Goal: Transaction & Acquisition: Download file/media

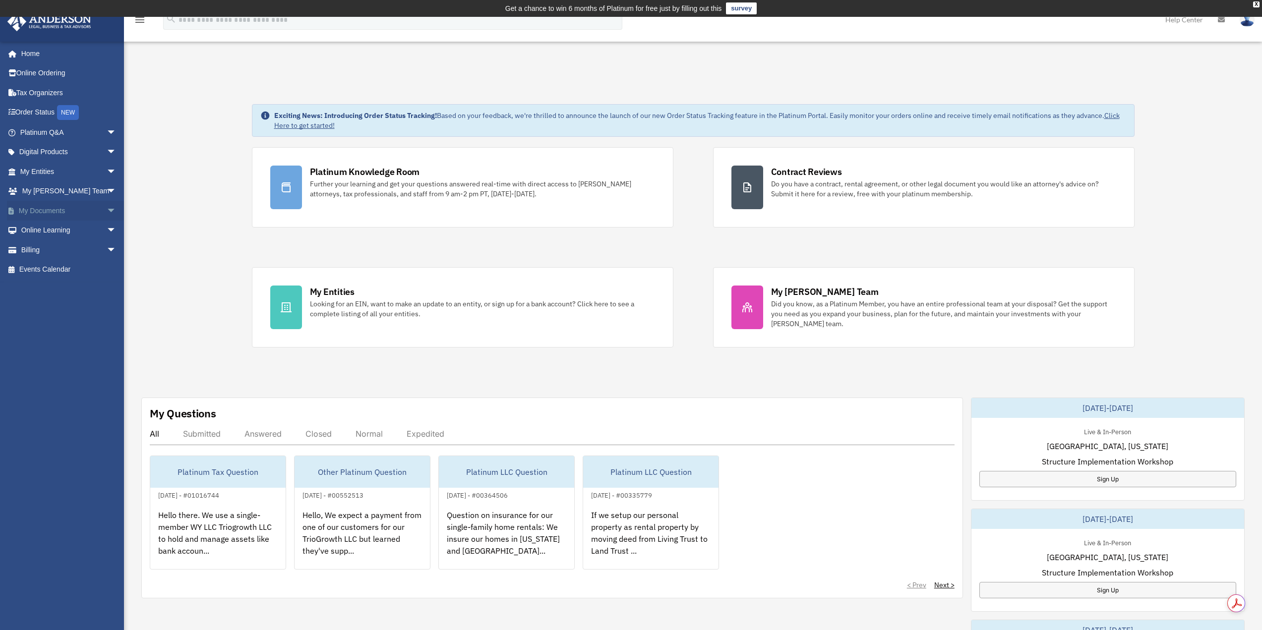
click at [45, 212] on link "My Documents arrow_drop_down" at bounding box center [69, 211] width 124 height 20
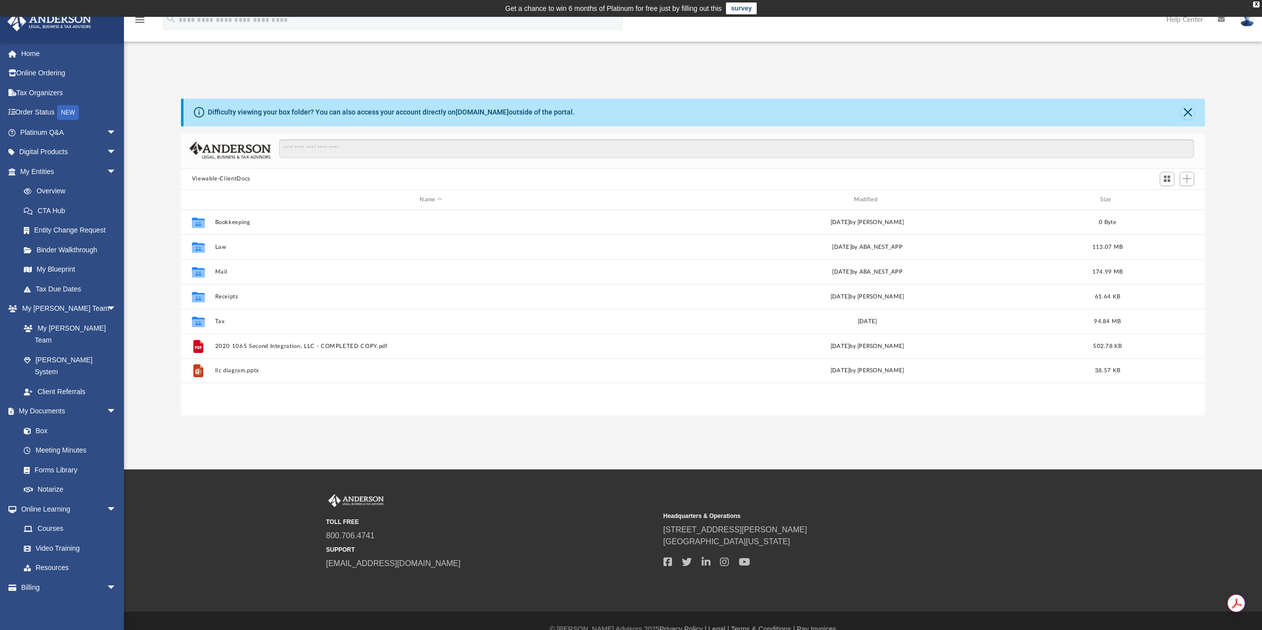
scroll to position [218, 1016]
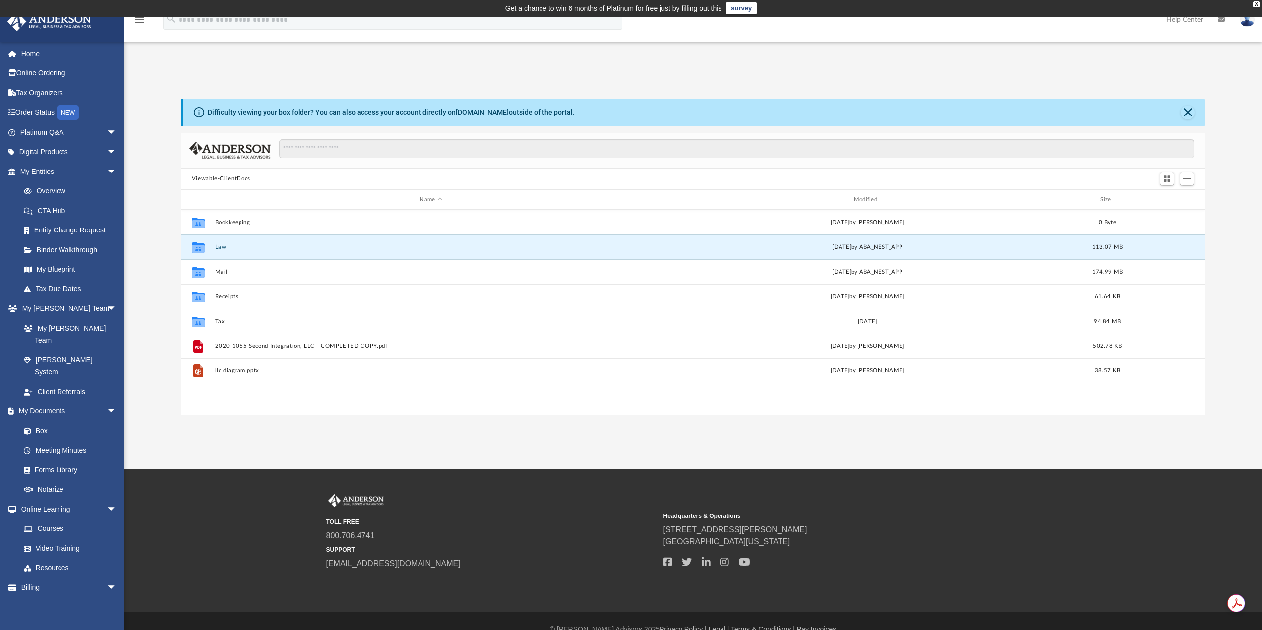
click at [219, 244] on button "Law" at bounding box center [431, 247] width 432 height 6
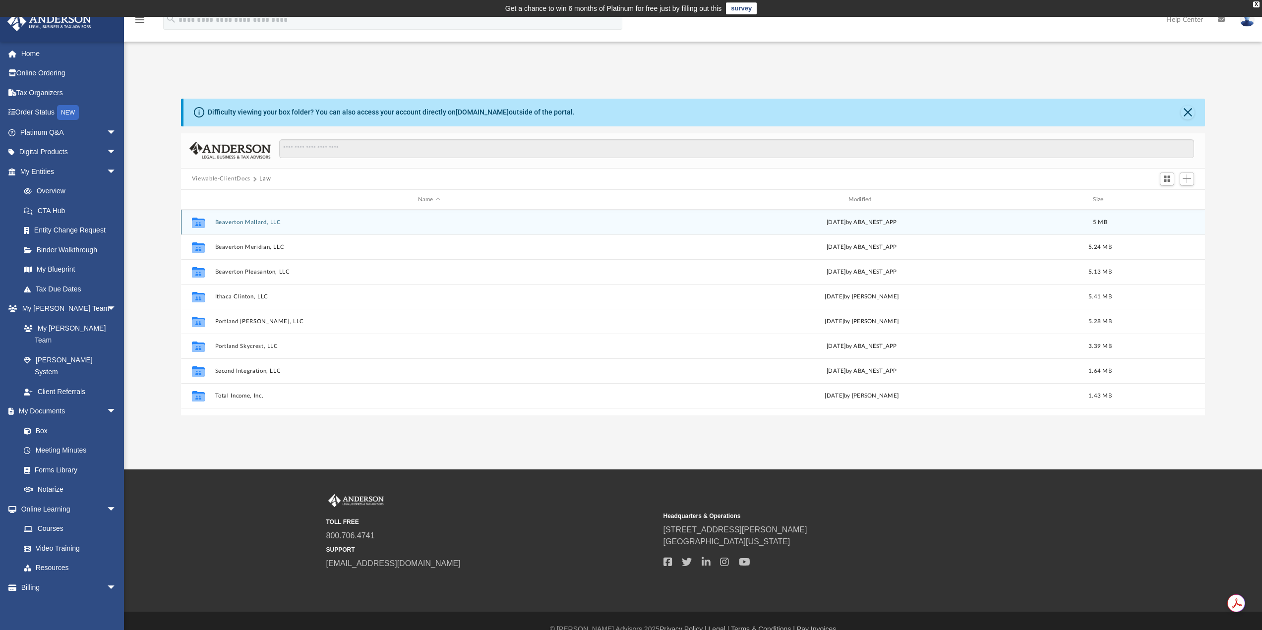
click at [274, 225] on button "Beaverton Mallard, LLC" at bounding box center [429, 222] width 428 height 6
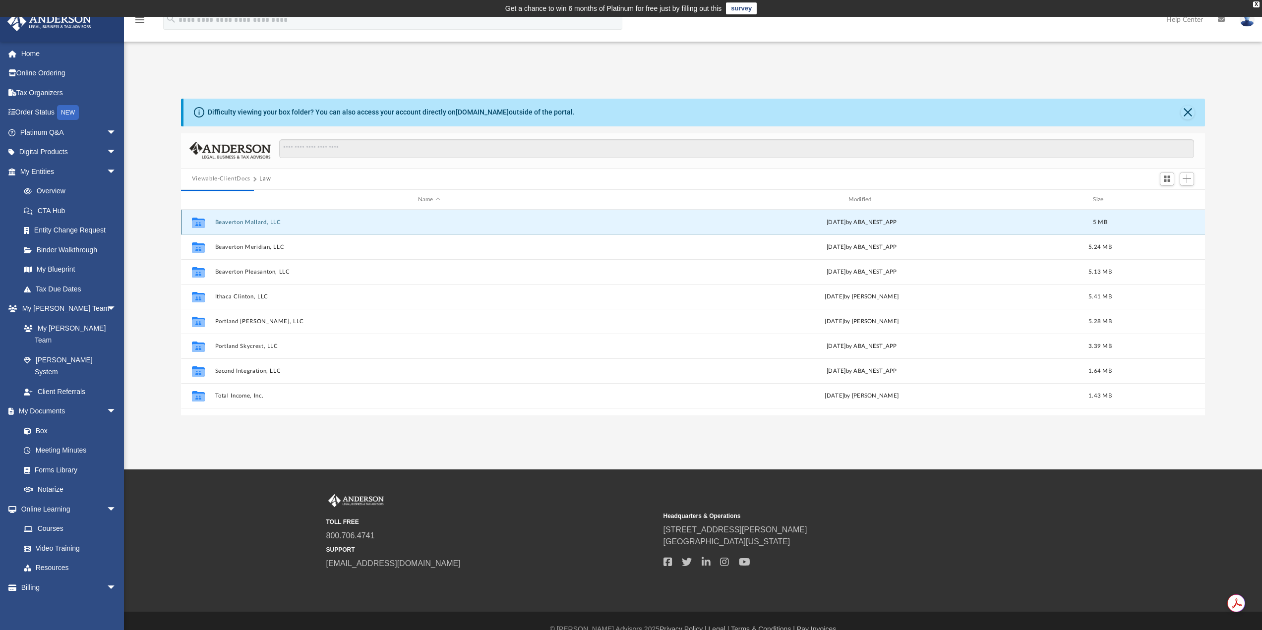
click at [276, 222] on button "Beaverton Mallard, LLC" at bounding box center [429, 222] width 428 height 6
click at [277, 221] on button "Beaverton Mallard, LLC" at bounding box center [429, 222] width 428 height 6
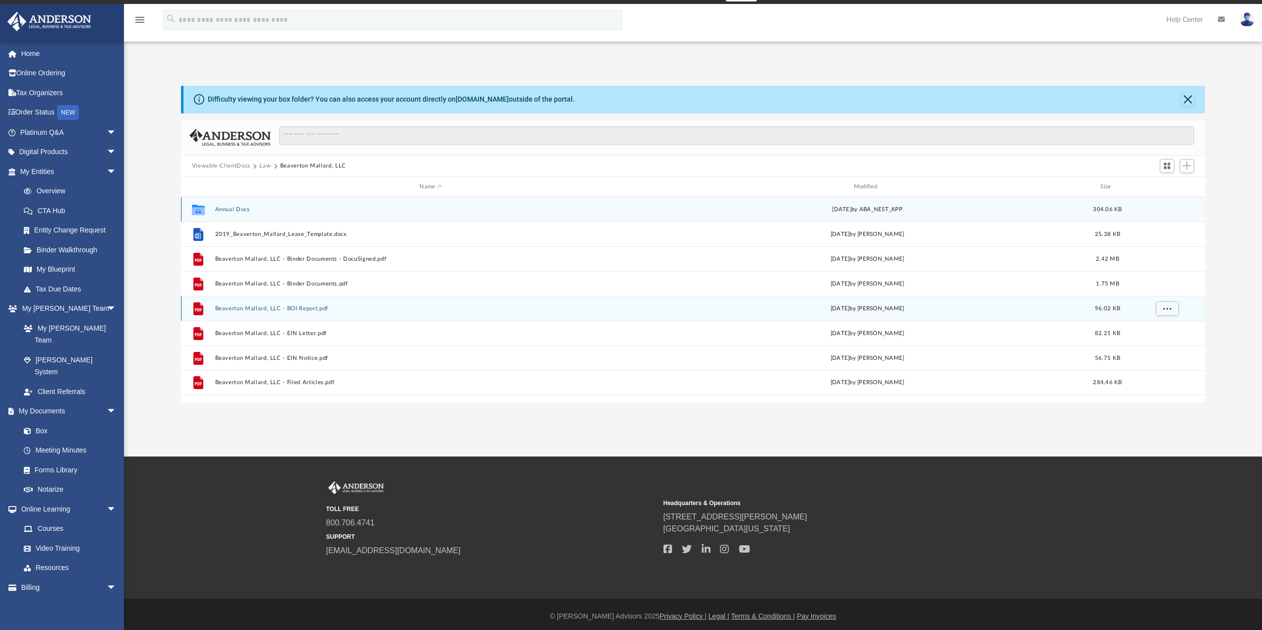
scroll to position [17, 0]
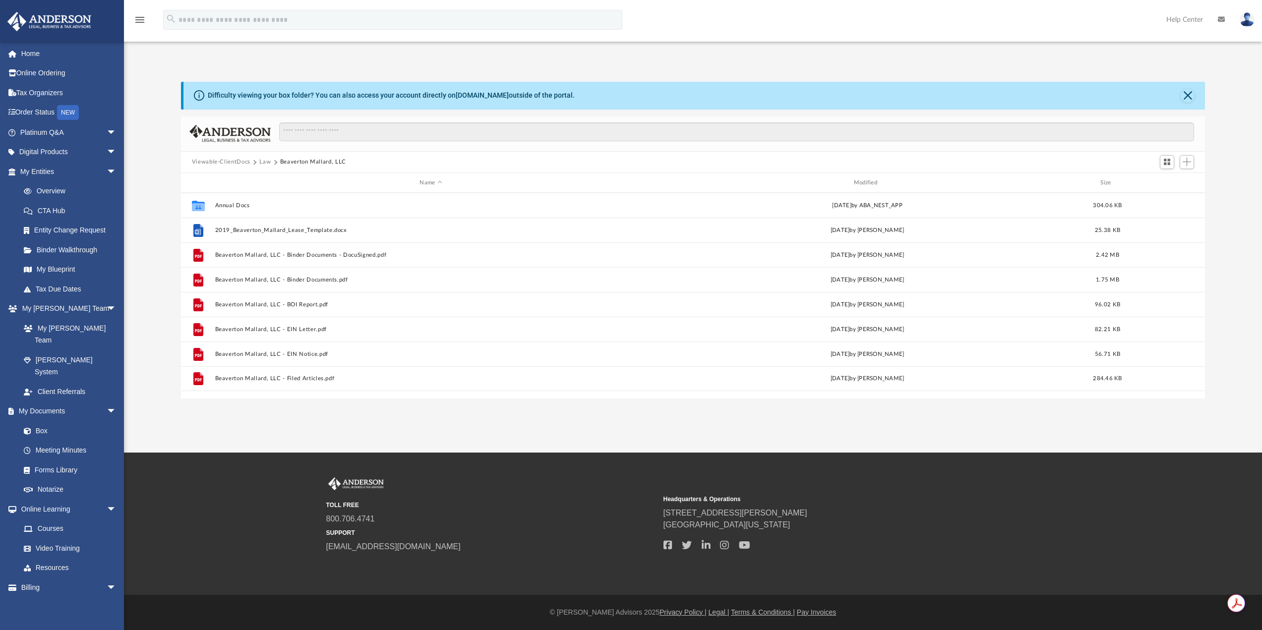
click at [262, 161] on button "Law" at bounding box center [264, 162] width 11 height 9
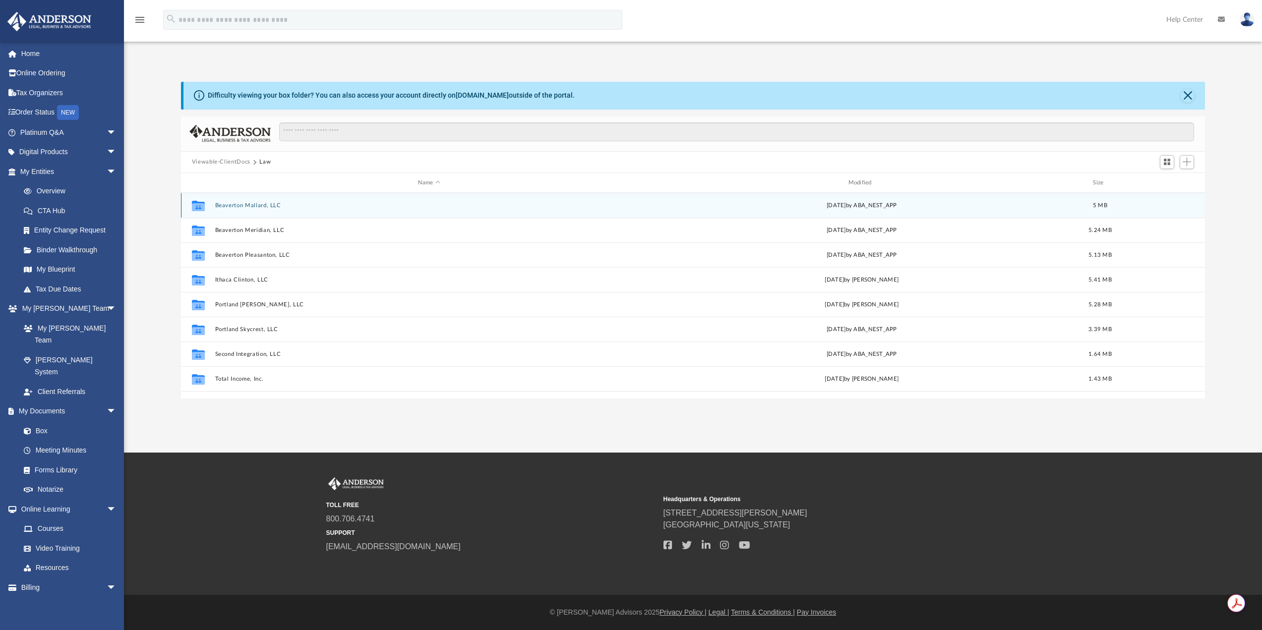
click at [271, 206] on button "Beaverton Mallard, LLC" at bounding box center [429, 205] width 428 height 6
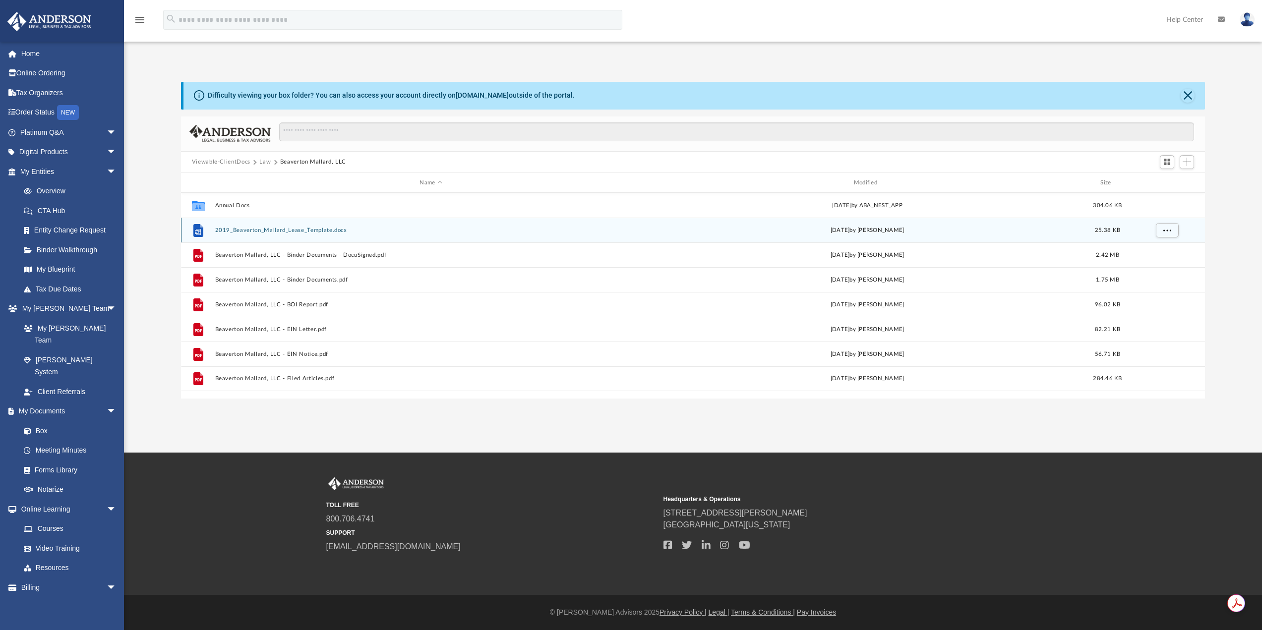
click at [289, 228] on button "2019_Beaverton_Mallard_Lease_Template.docx" at bounding box center [431, 230] width 432 height 6
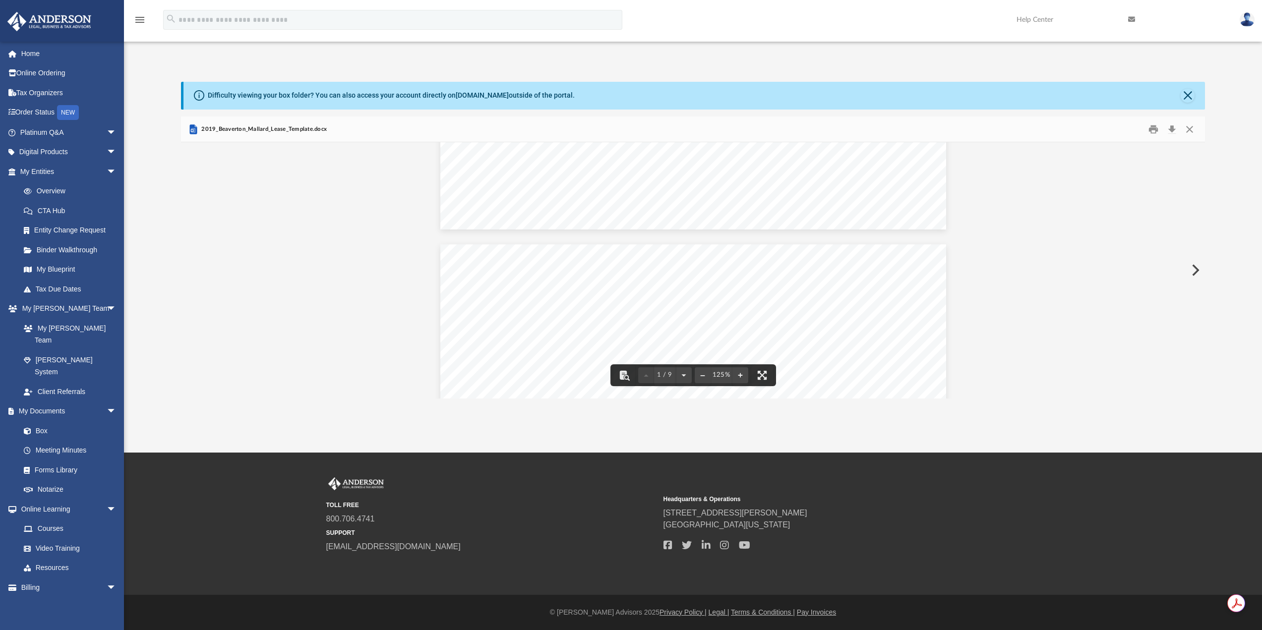
scroll to position [595, 0]
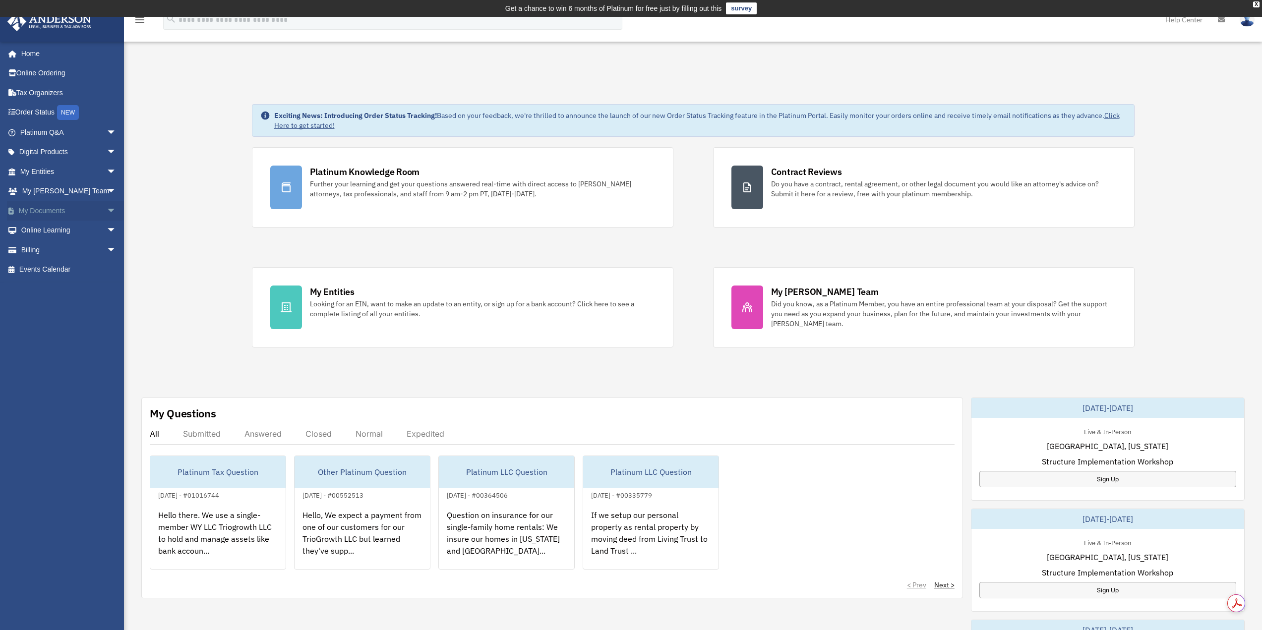
click at [57, 215] on link "My Documents arrow_drop_down" at bounding box center [69, 211] width 124 height 20
click at [62, 212] on link "My Documents arrow_drop_down" at bounding box center [69, 211] width 124 height 20
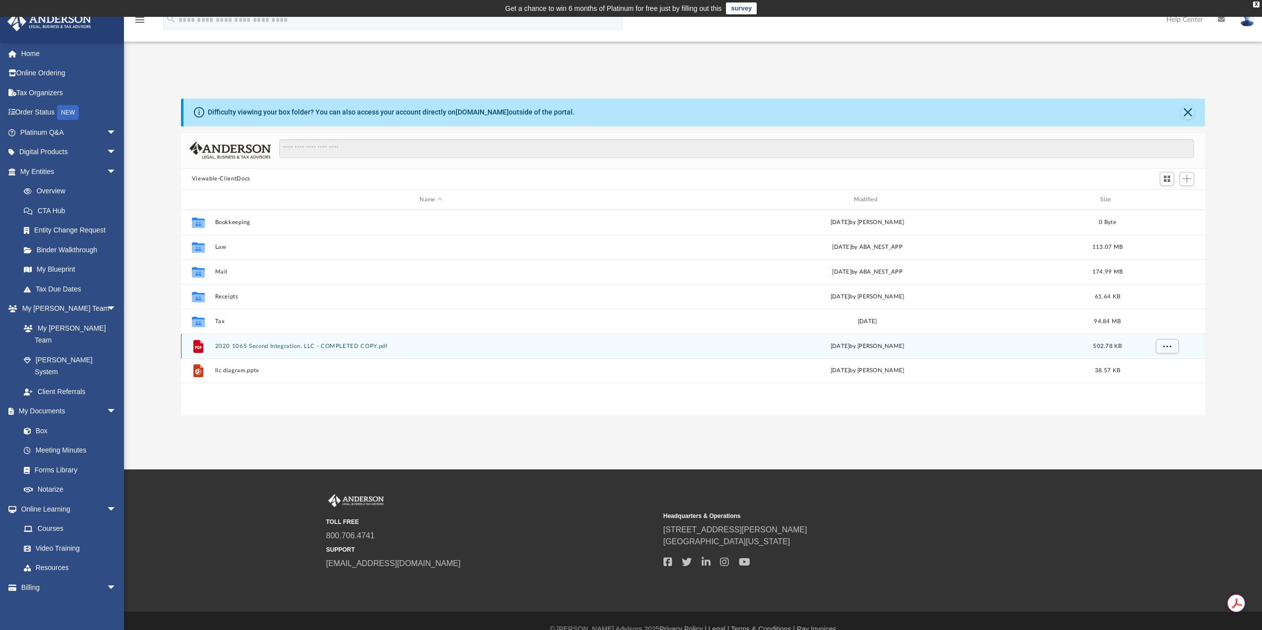
scroll to position [8, 8]
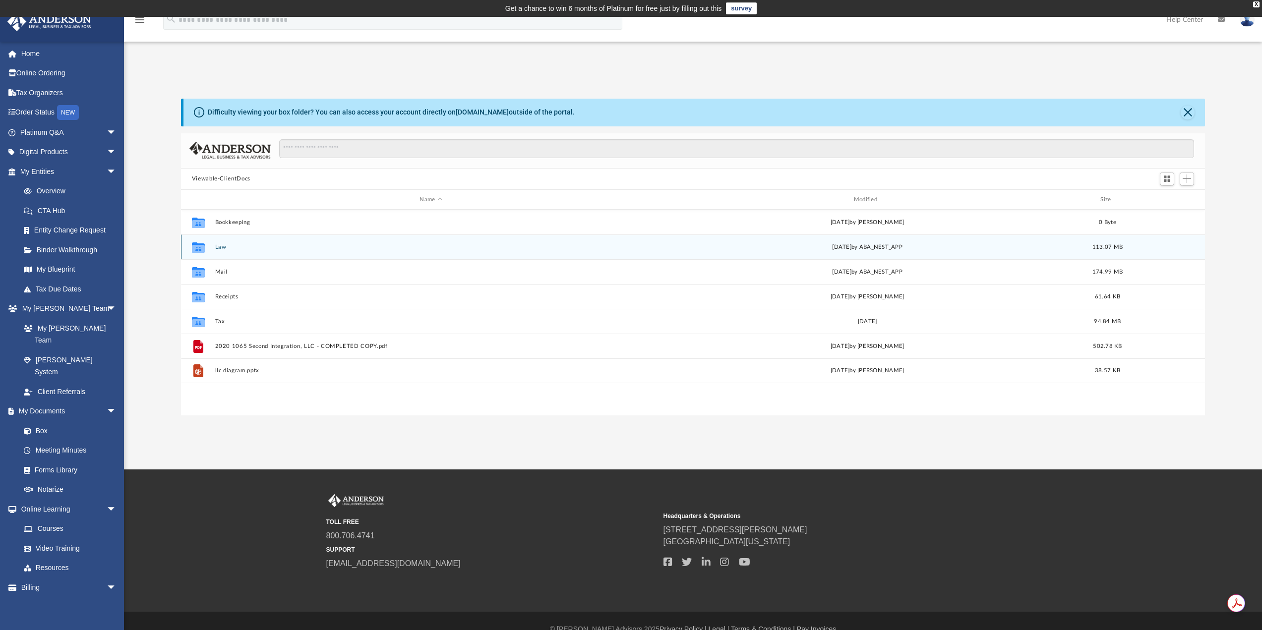
click at [219, 246] on button "Law" at bounding box center [431, 247] width 432 height 6
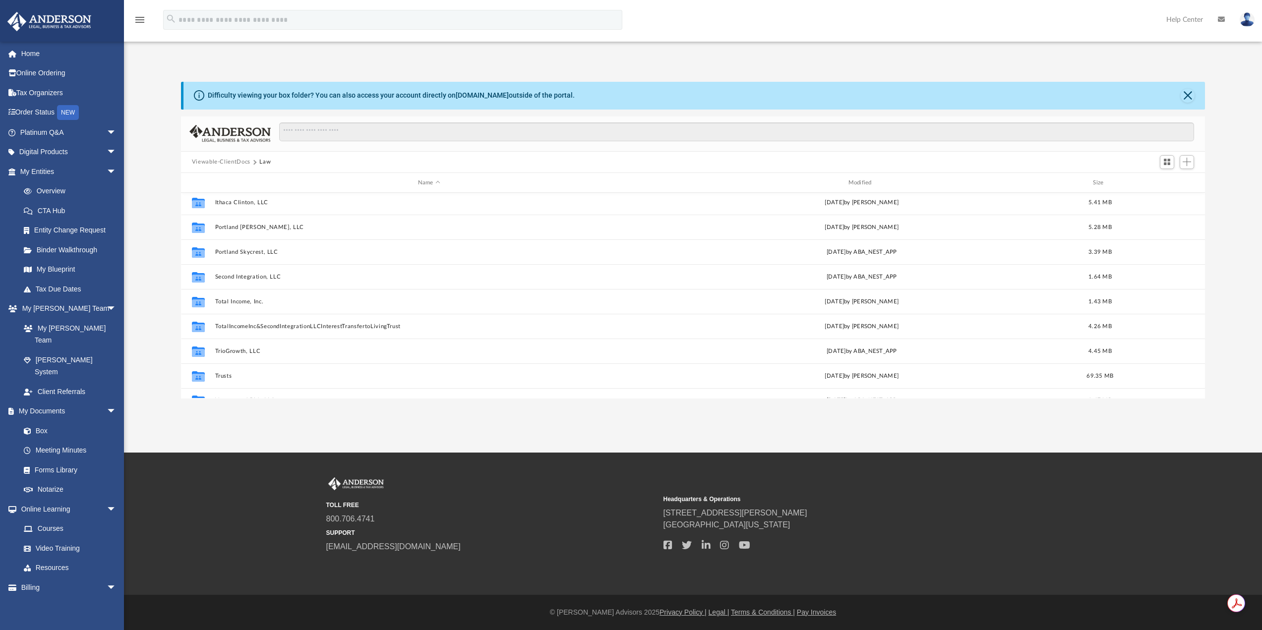
scroll to position [92, 0]
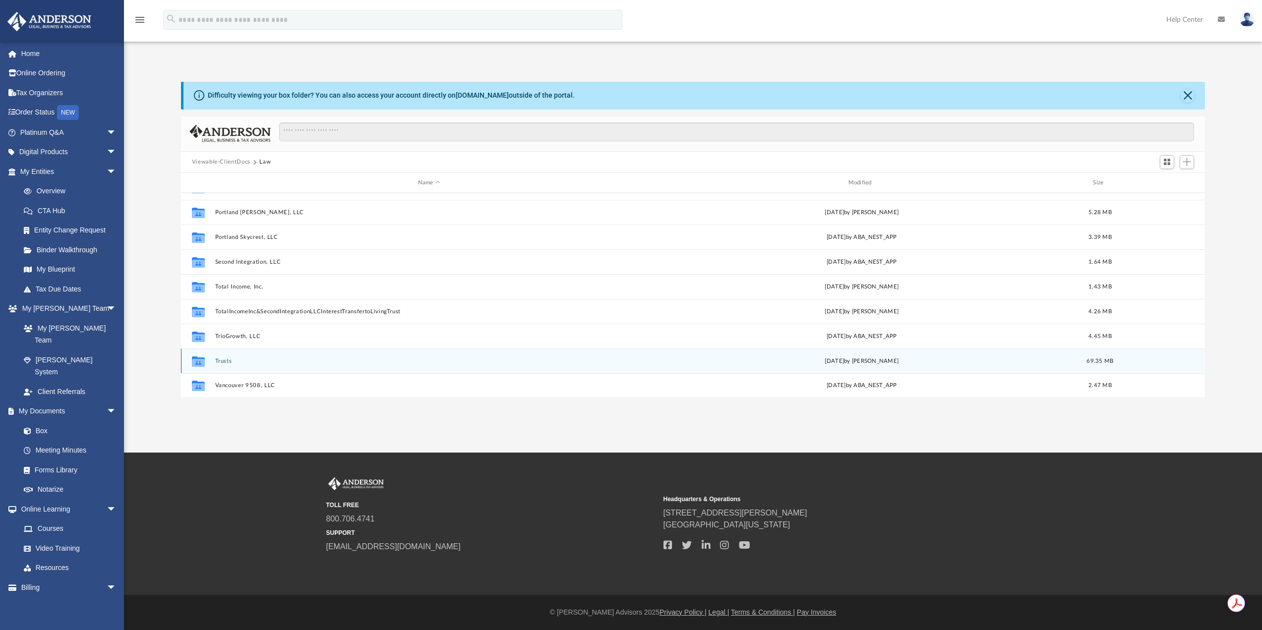
click at [217, 363] on button "Trusts" at bounding box center [429, 361] width 428 height 6
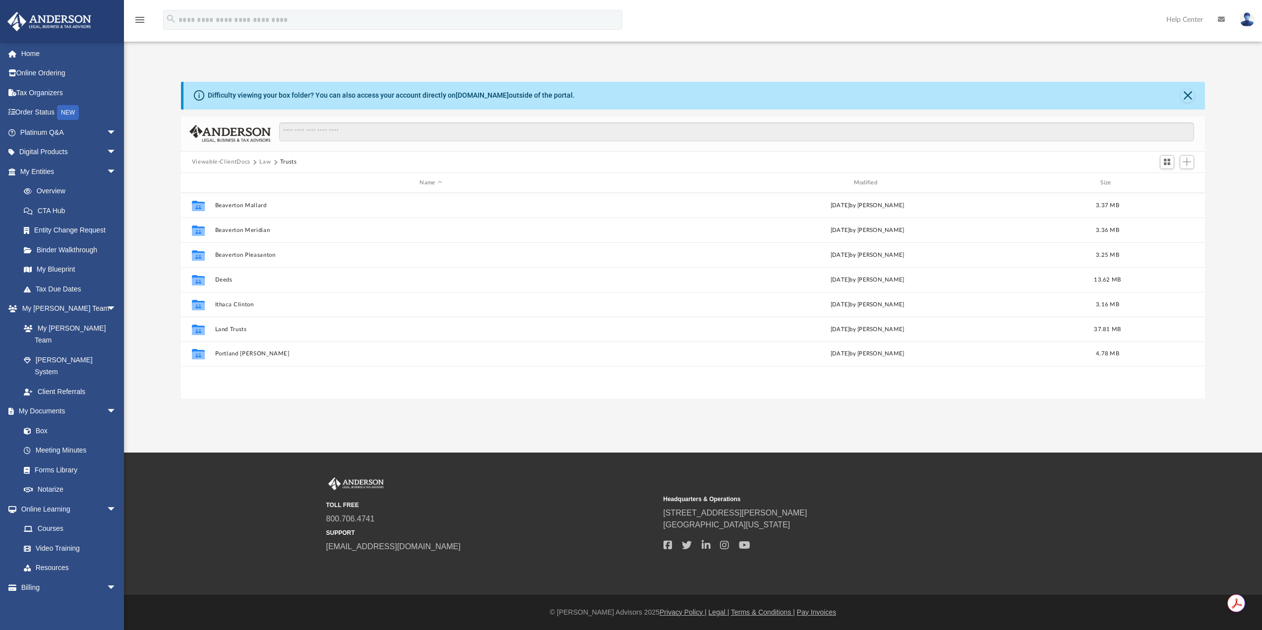
scroll to position [0, 0]
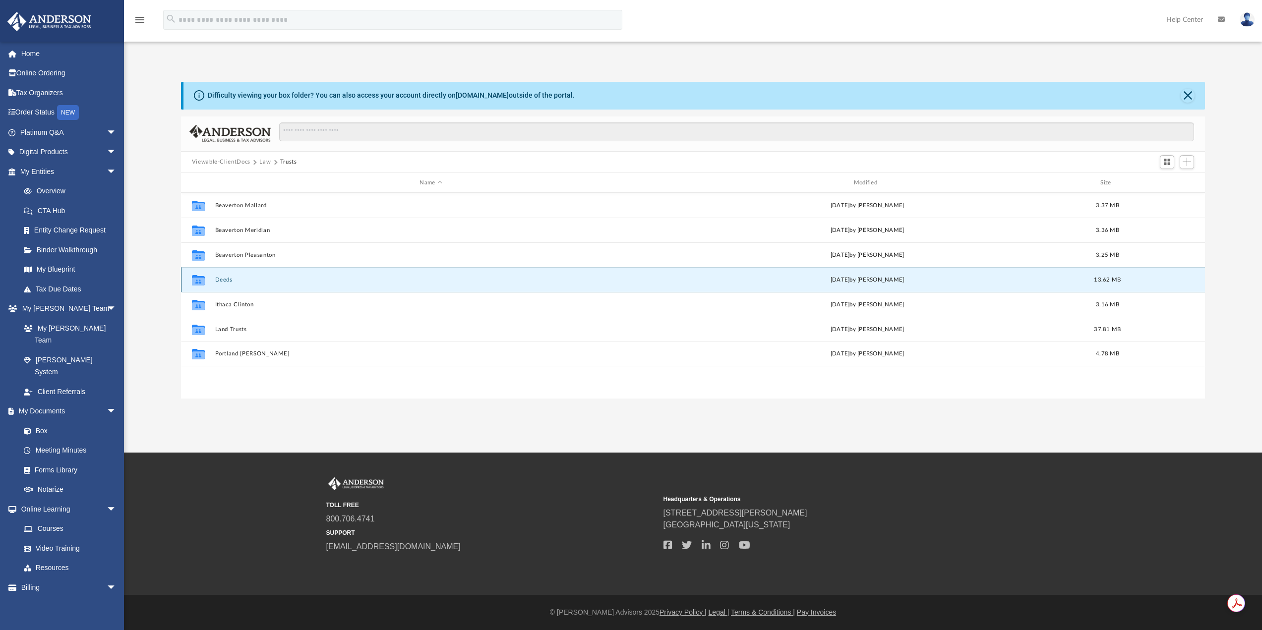
click at [220, 279] on button "Deeds" at bounding box center [431, 280] width 432 height 6
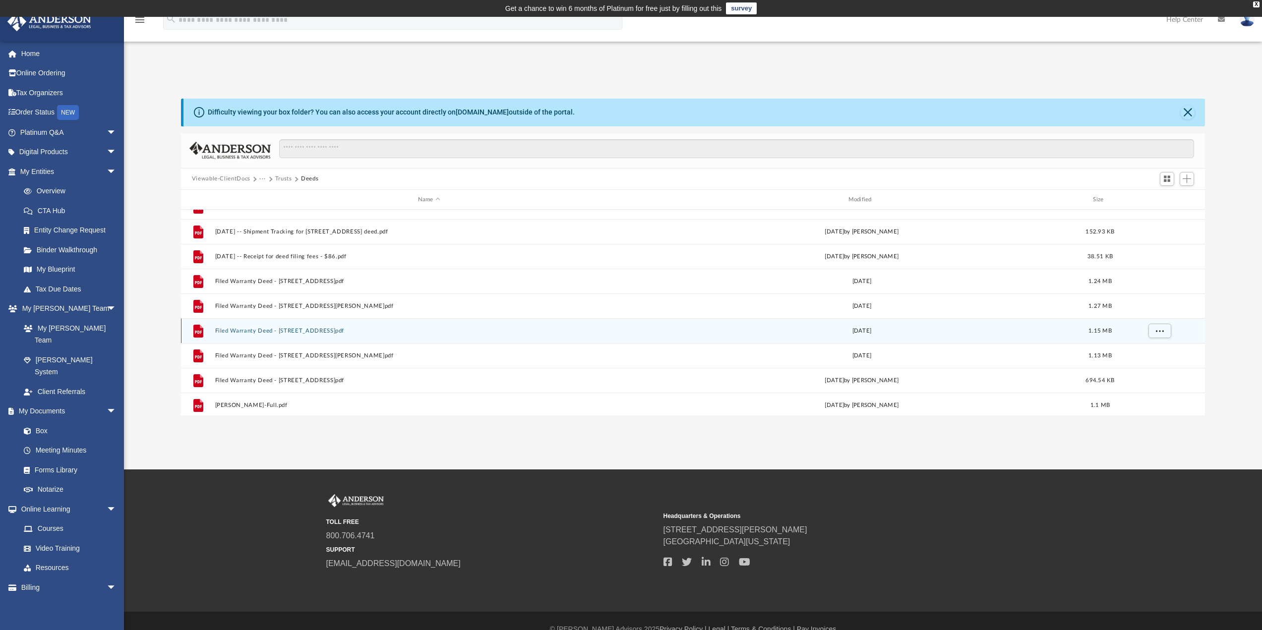
scroll to position [99, 0]
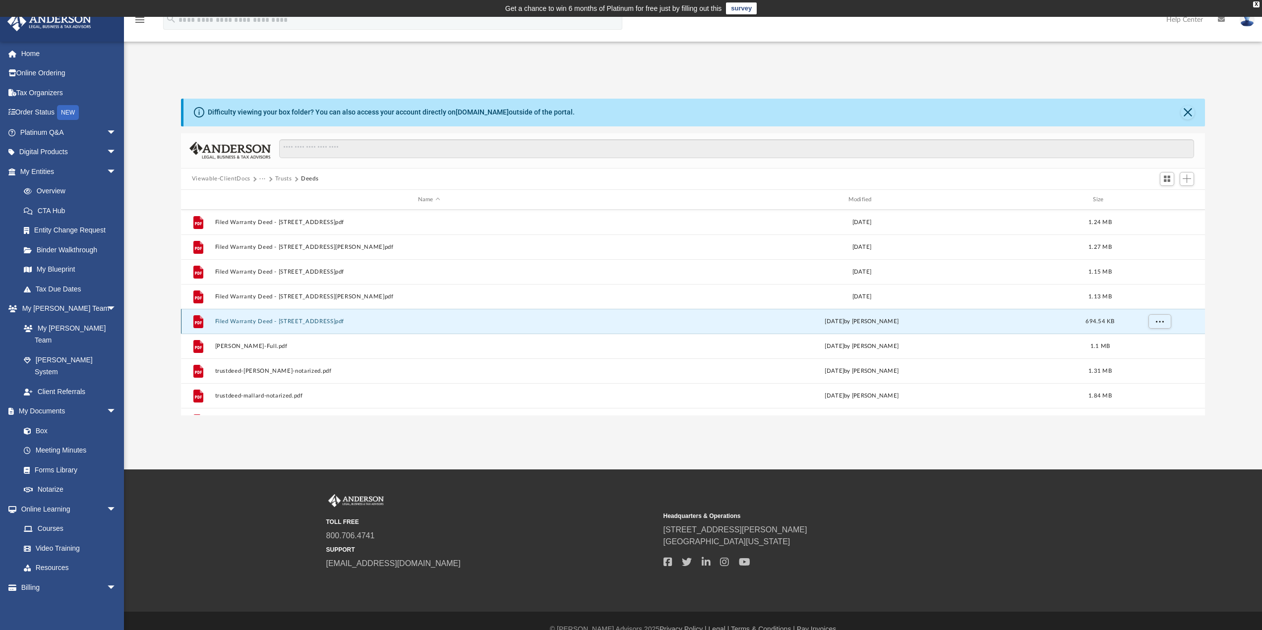
click at [326, 321] on button "Filed Warranty Deed - 5295 NW Skycrest Parkway.pdf" at bounding box center [429, 321] width 428 height 6
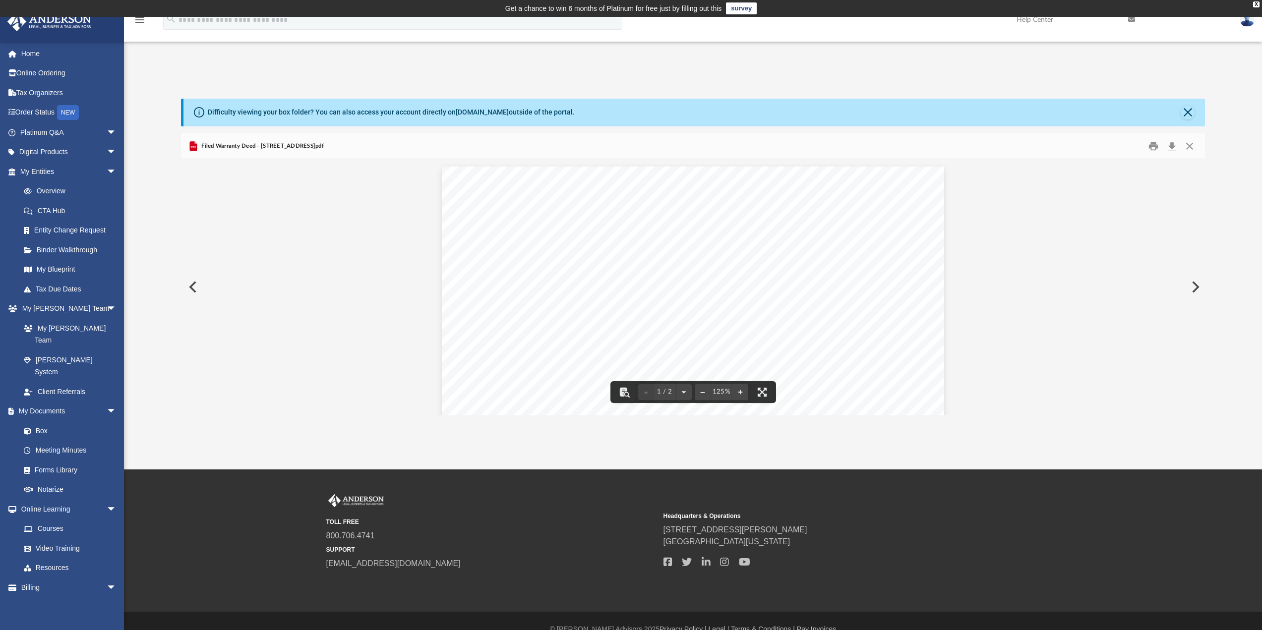
click at [194, 289] on button "Preview" at bounding box center [192, 287] width 22 height 28
click at [187, 289] on button "Preview" at bounding box center [192, 287] width 22 height 28
click at [188, 287] on button "Preview" at bounding box center [192, 287] width 22 height 28
click at [1192, 106] on div "Difficulty viewing your box folder? You can also access your account directly o…" at bounding box center [694, 113] width 1022 height 28
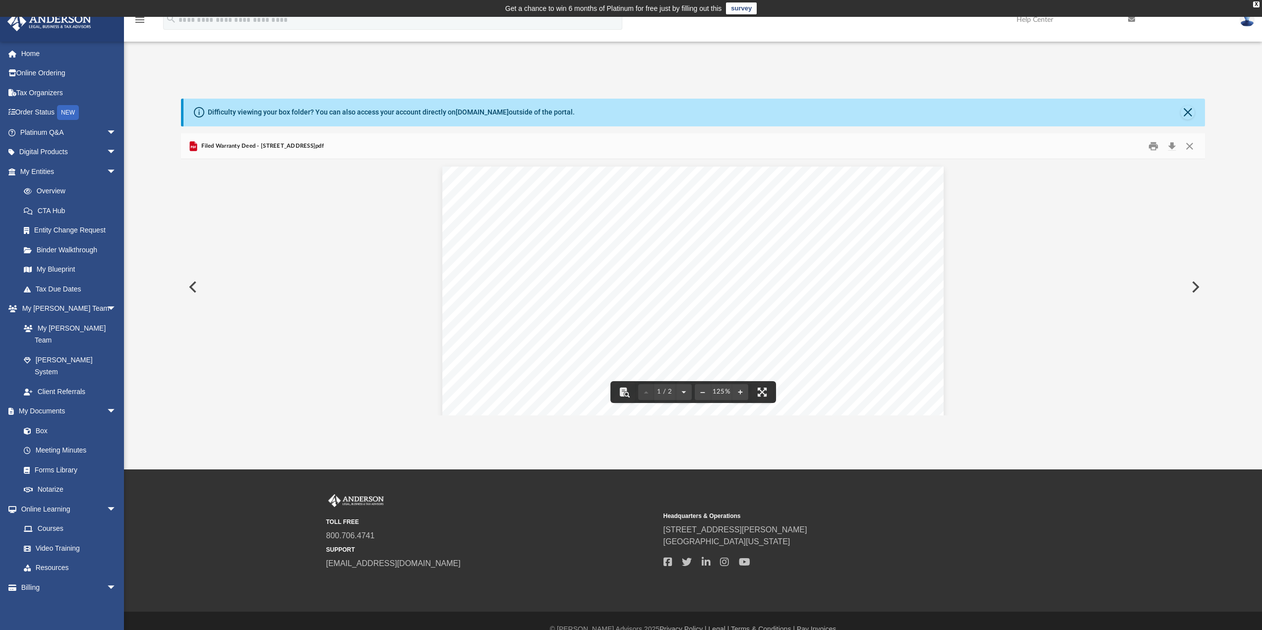
click at [190, 290] on button "Preview" at bounding box center [192, 287] width 22 height 28
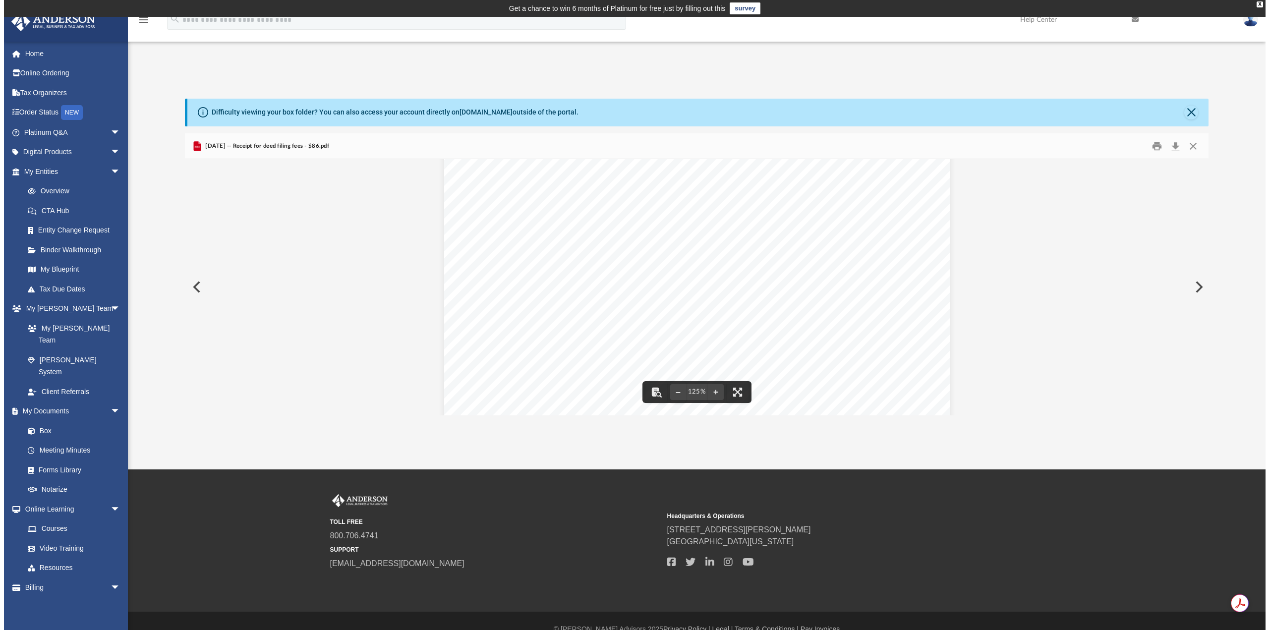
scroll to position [0, 0]
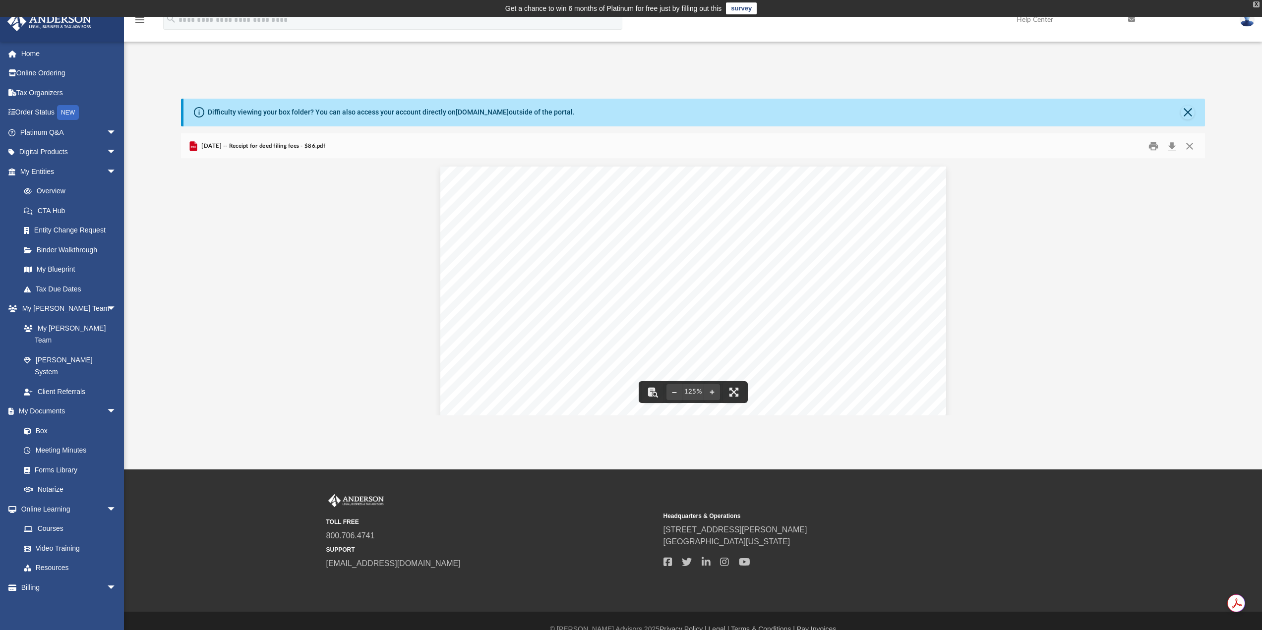
click at [1257, 4] on div "X" at bounding box center [1256, 4] width 6 height 6
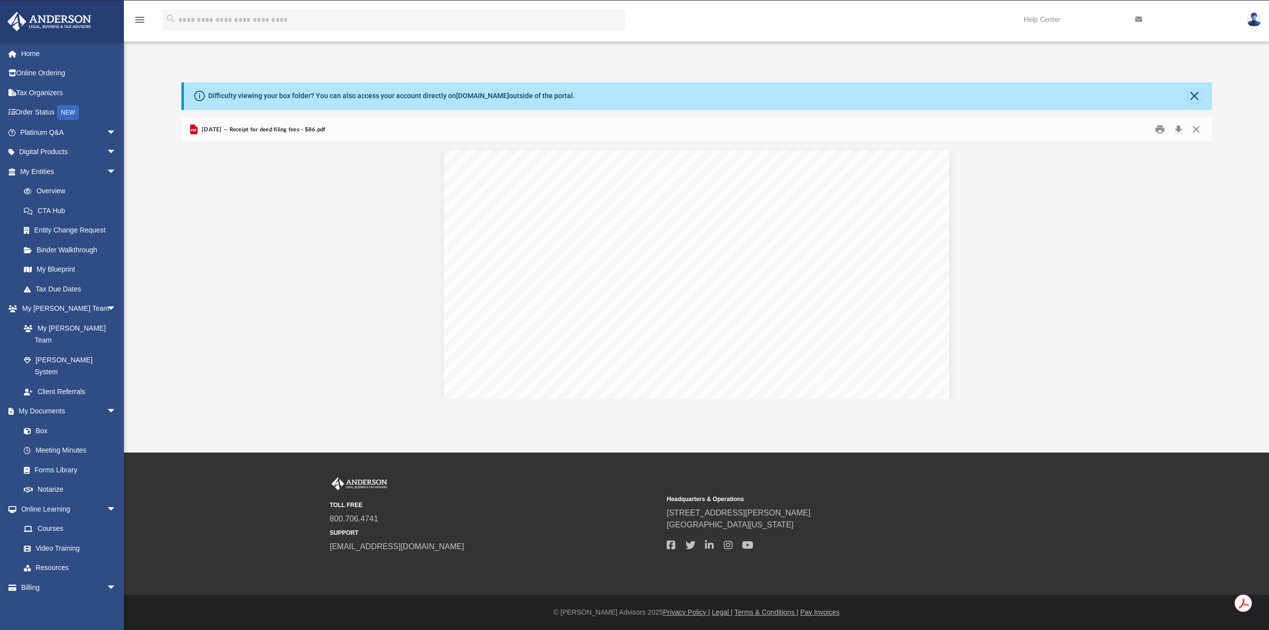
scroll to position [218, 1023]
click at [1202, 273] on button "Preview" at bounding box center [1201, 271] width 22 height 28
click at [1203, 273] on button "Preview" at bounding box center [1201, 271] width 22 height 28
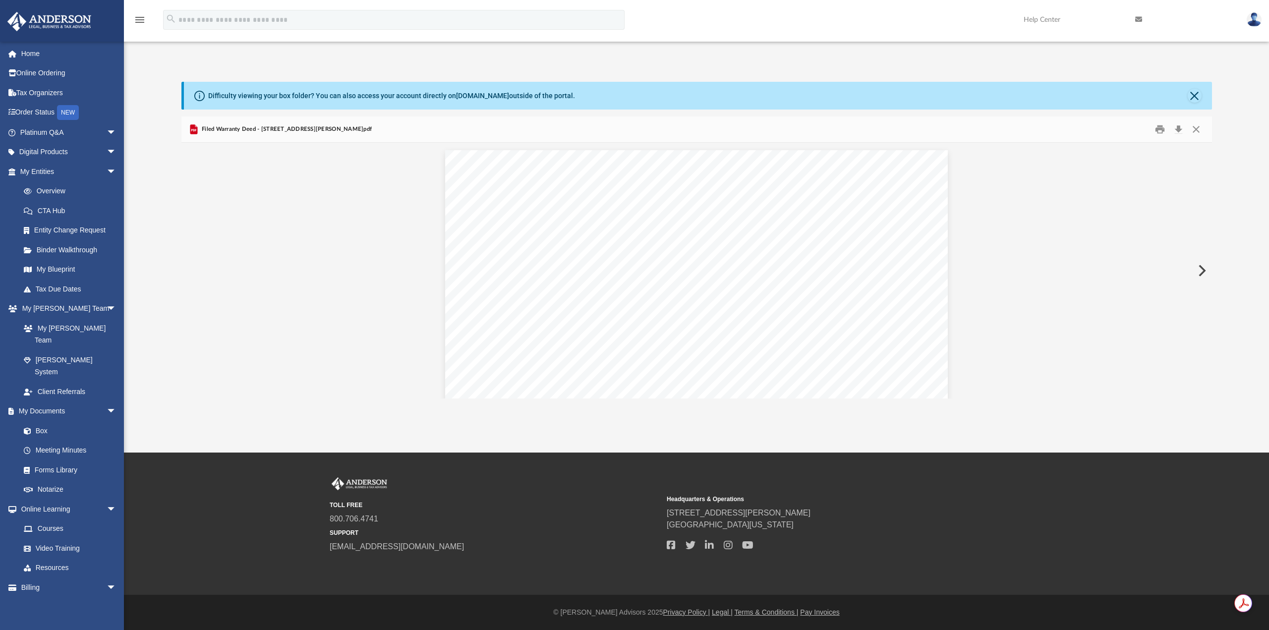
click at [1203, 273] on button "Preview" at bounding box center [1201, 271] width 22 height 28
click at [1204, 273] on button "Preview" at bounding box center [1201, 271] width 22 height 28
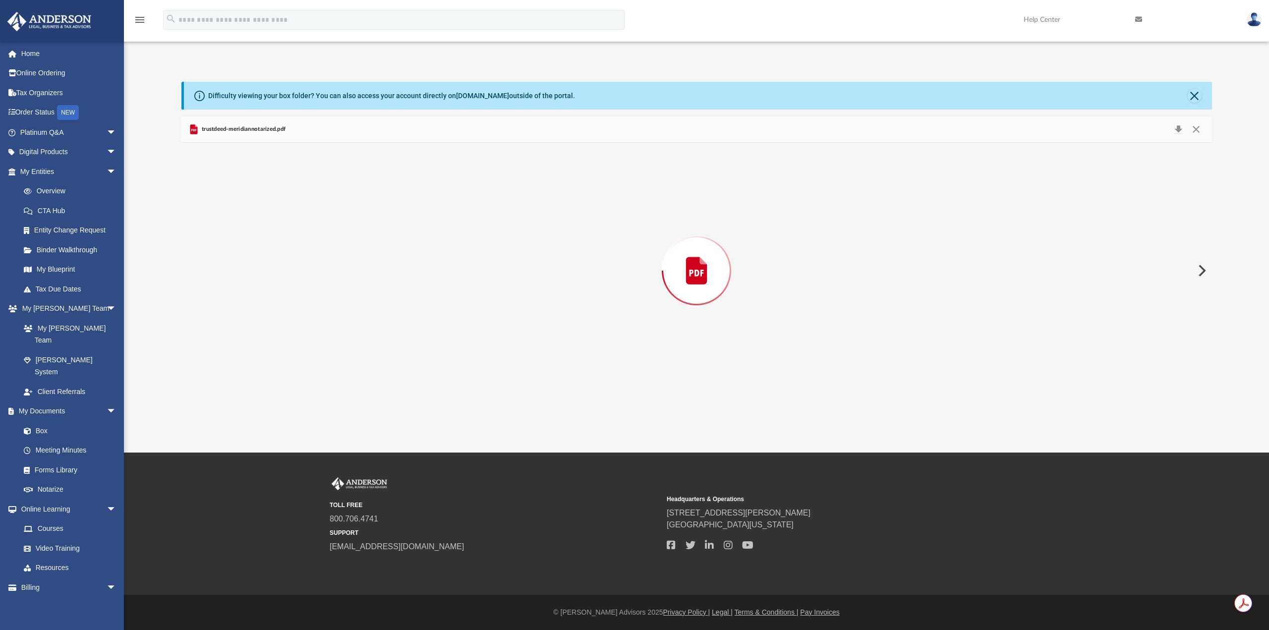
click at [1204, 273] on button "Preview" at bounding box center [1201, 271] width 22 height 28
click at [1204, 273] on div "Preview" at bounding box center [696, 271] width 1031 height 256
click at [1197, 94] on button "Close" at bounding box center [1195, 96] width 14 height 14
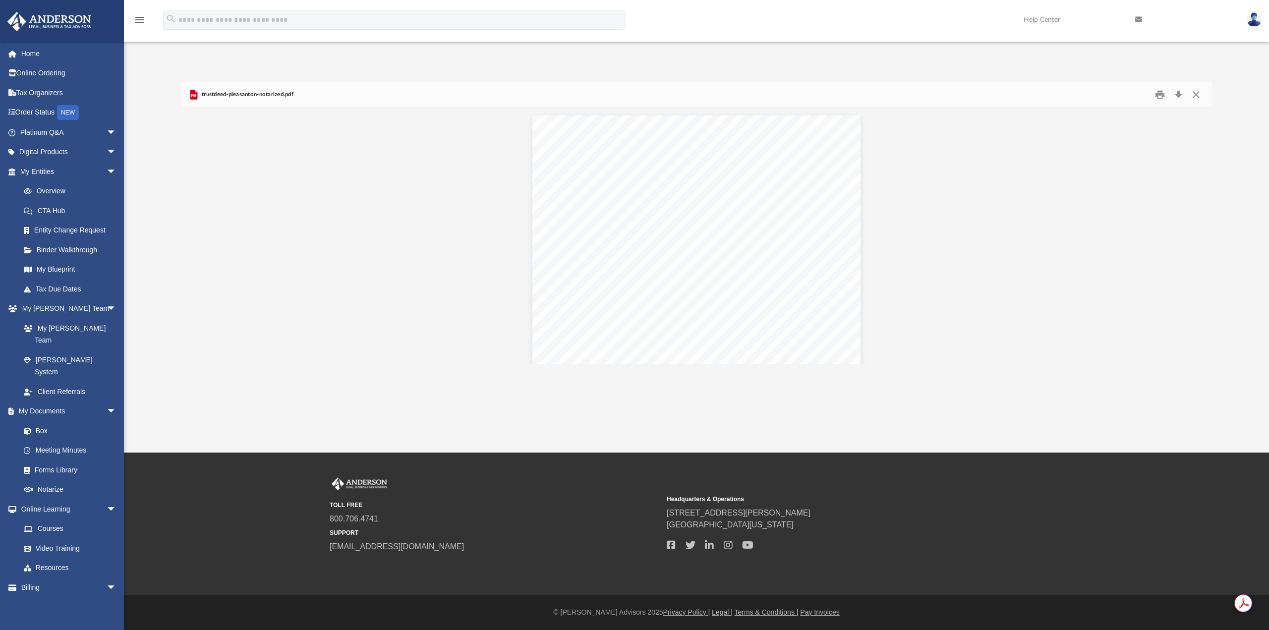
click at [138, 17] on icon "menu" at bounding box center [140, 20] width 12 height 12
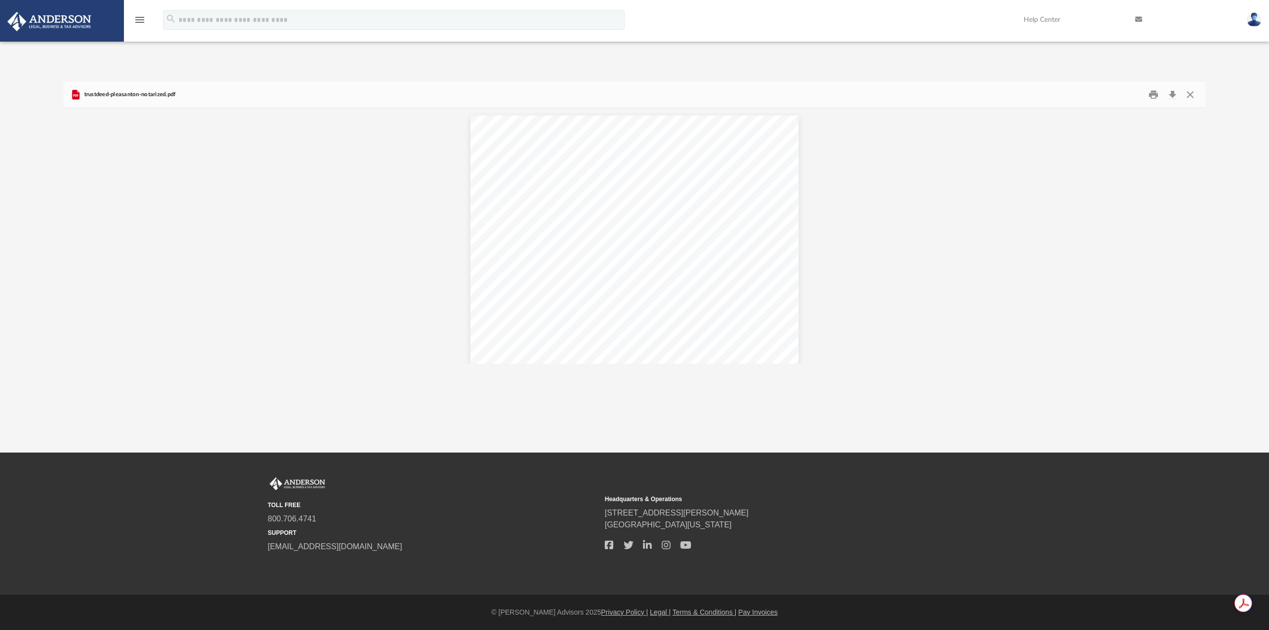
scroll to position [8, 8]
click at [138, 17] on icon "menu" at bounding box center [140, 20] width 12 height 12
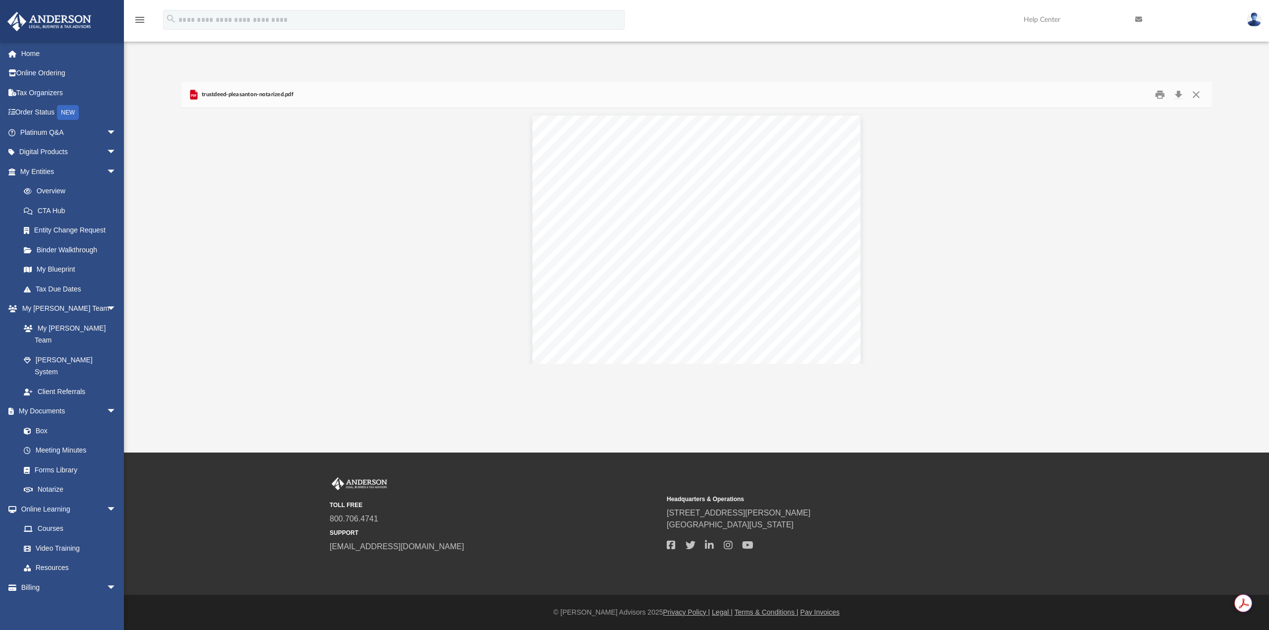
scroll to position [218, 1023]
click at [44, 421] on link "Box" at bounding box center [72, 431] width 117 height 20
click at [46, 421] on link "Box" at bounding box center [72, 431] width 117 height 20
click at [37, 421] on link "Box" at bounding box center [72, 431] width 117 height 20
click at [50, 402] on link "My Documents arrow_drop_down" at bounding box center [69, 412] width 124 height 20
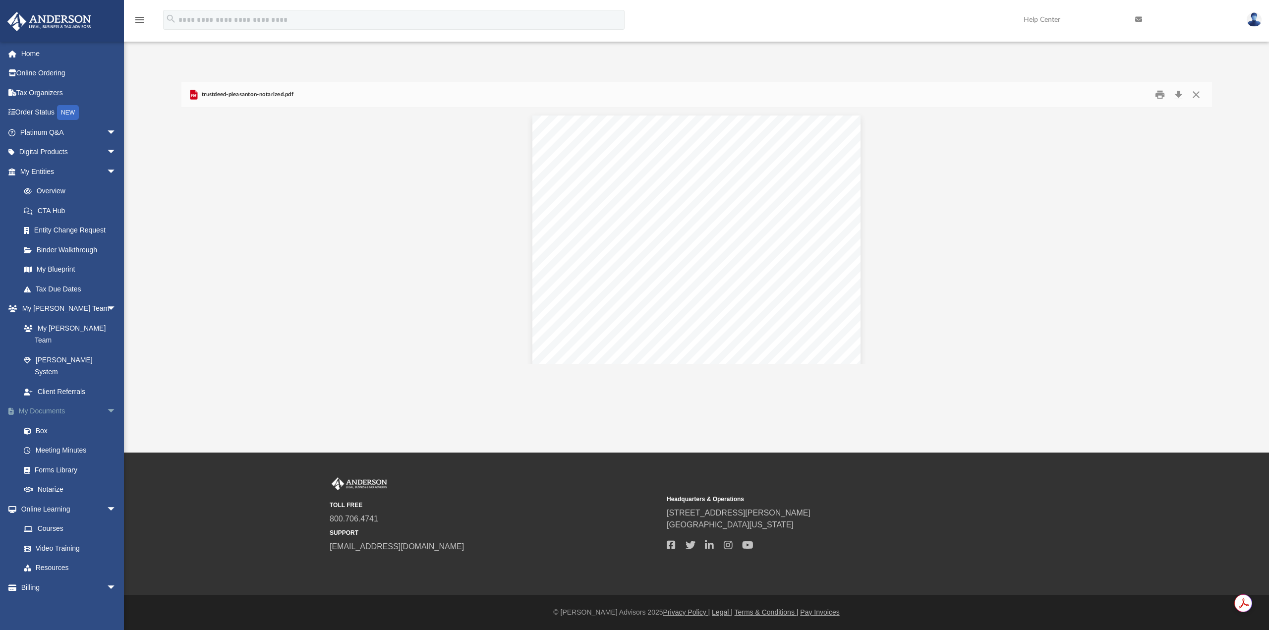
click at [58, 402] on link "My Documents arrow_drop_down" at bounding box center [69, 412] width 124 height 20
click at [63, 305] on link "My Anderson Team arrow_drop_down" at bounding box center [69, 309] width 124 height 20
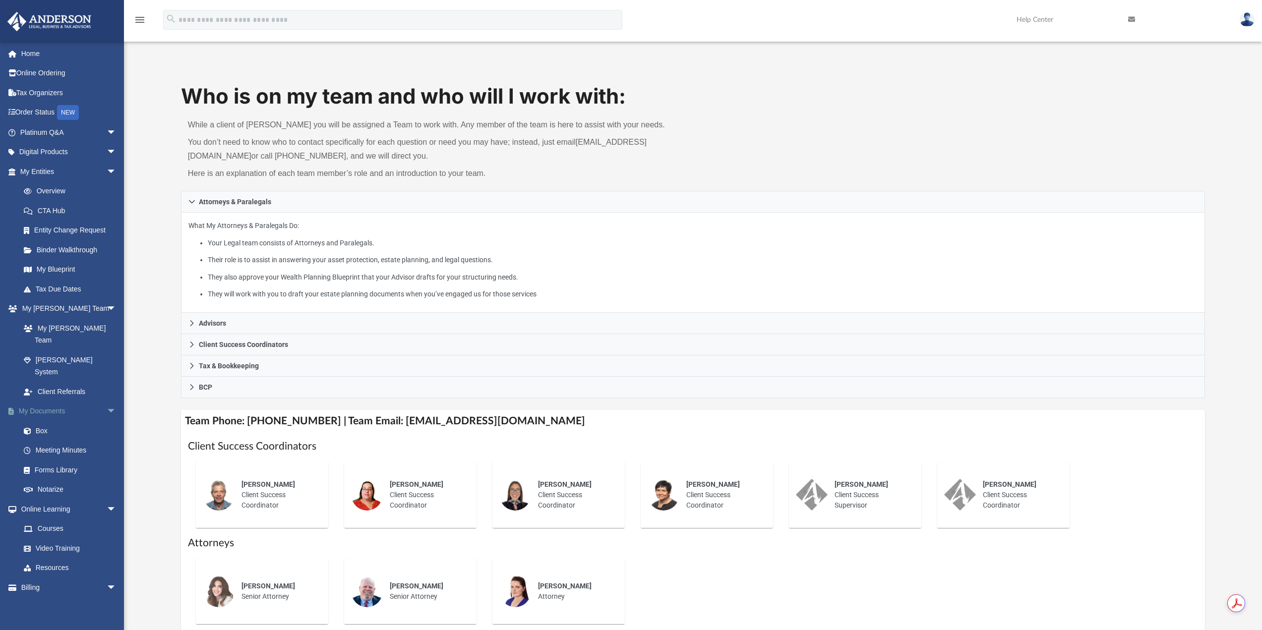
click at [52, 402] on link "My Documents arrow_drop_down" at bounding box center [69, 412] width 124 height 20
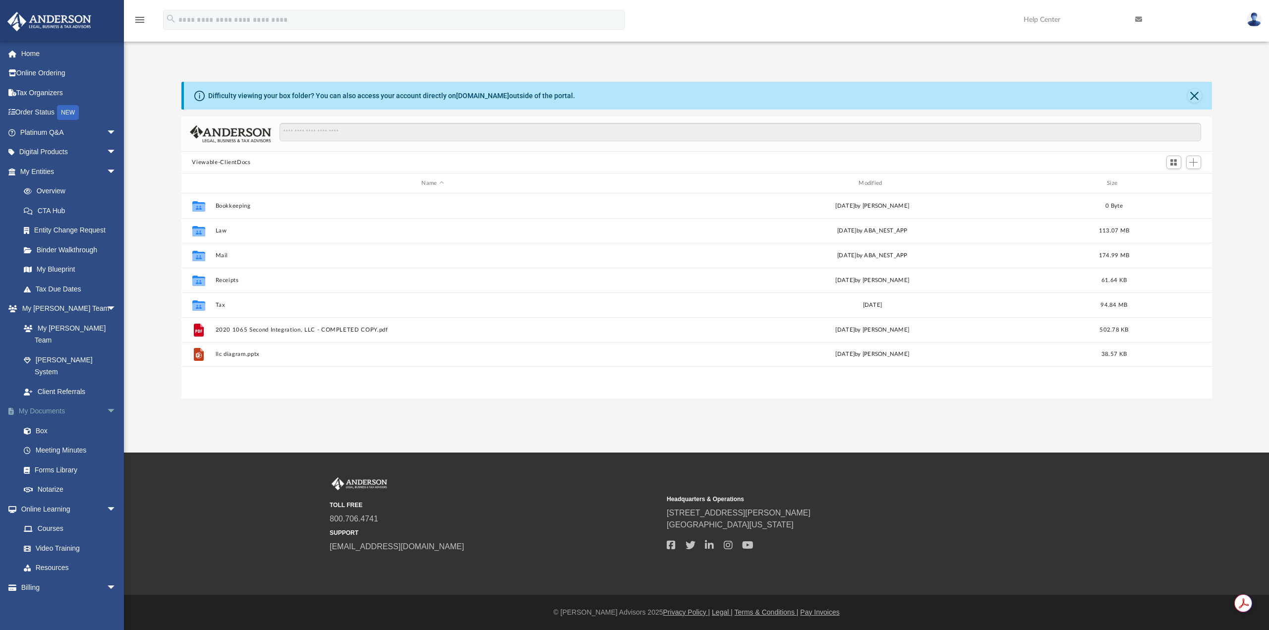
scroll to position [218, 1023]
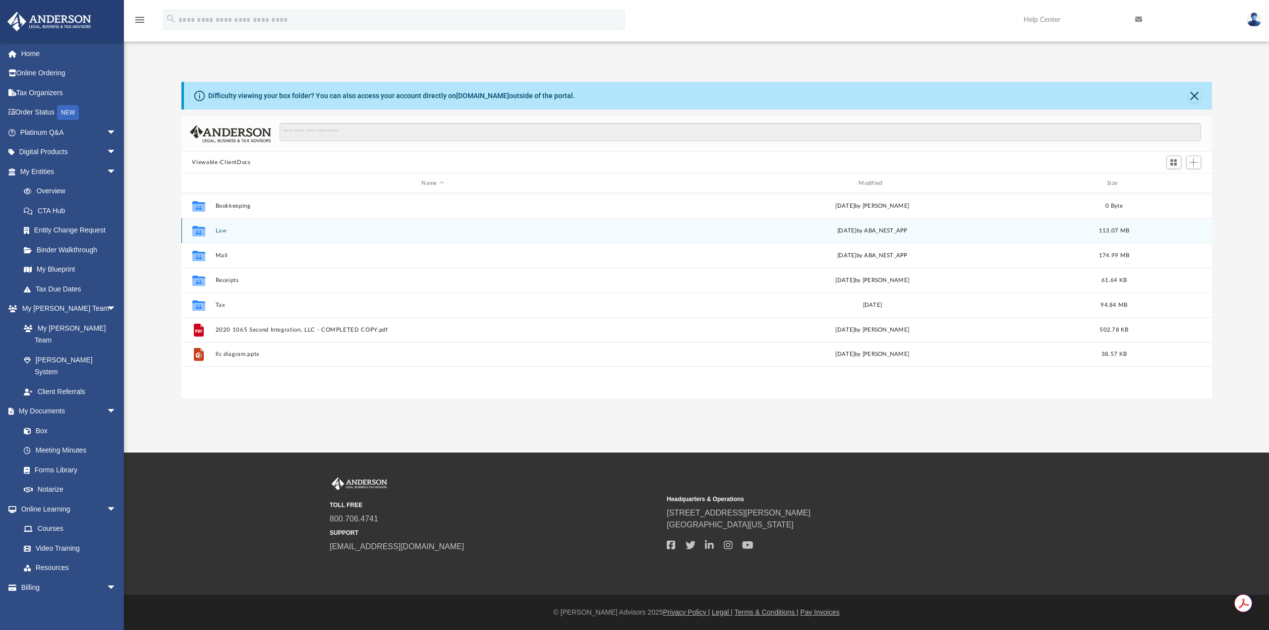
click at [223, 229] on button "Law" at bounding box center [432, 231] width 435 height 6
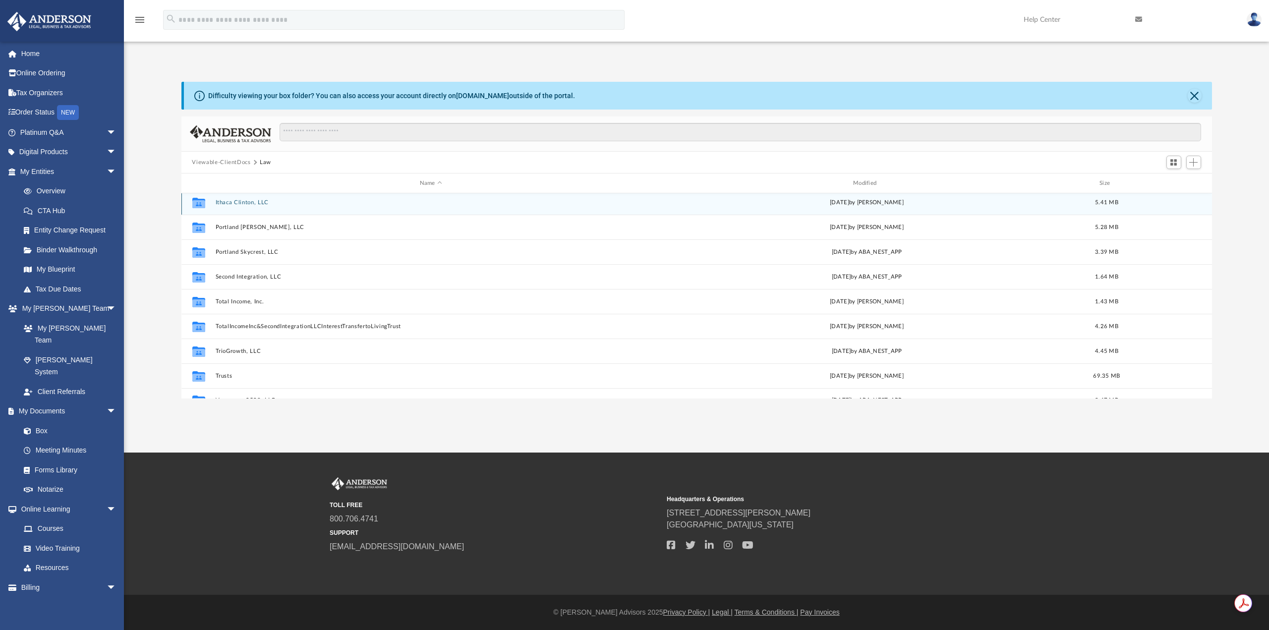
scroll to position [92, 0]
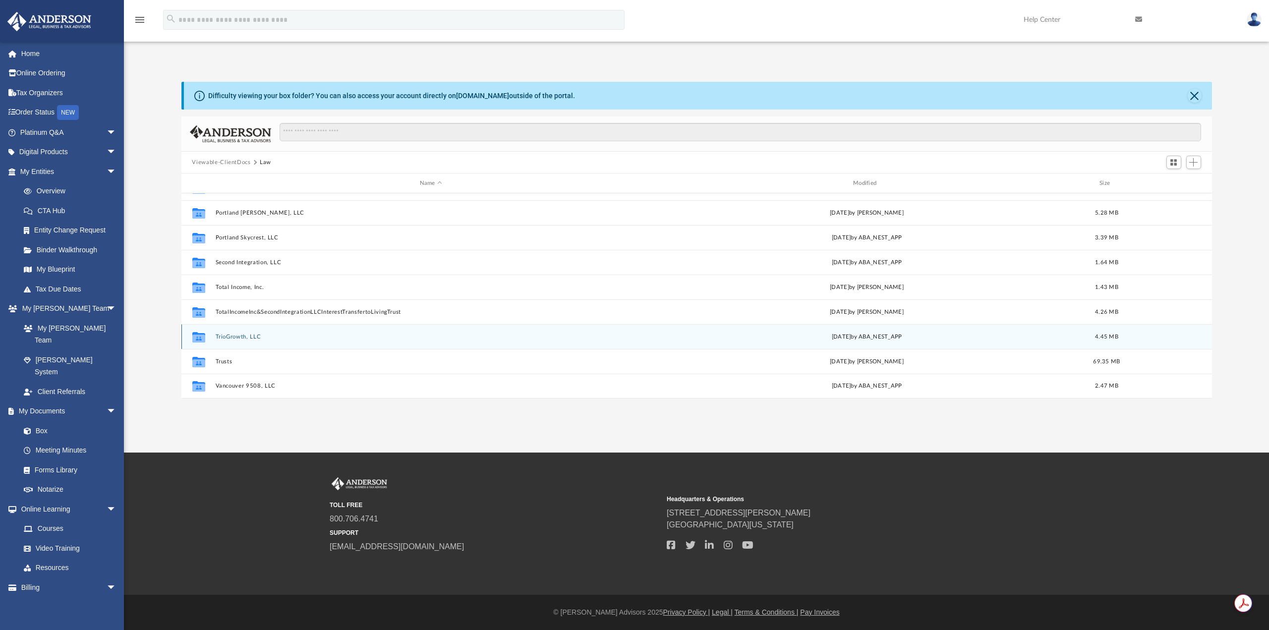
click at [237, 333] on div "Collaborated Folder TrioGrowth, LLC Wed Apr 9 2025 by ABA_NEST_APP 4.45 MB" at bounding box center [696, 336] width 1031 height 25
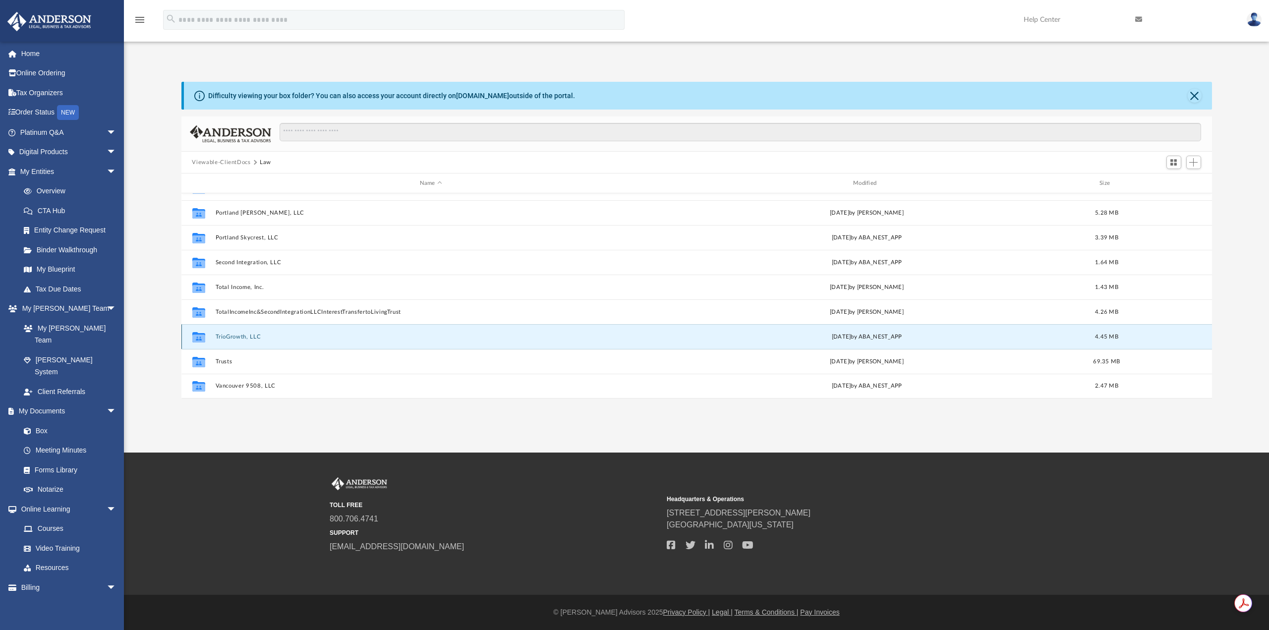
click at [244, 337] on button "TrioGrowth, LLC" at bounding box center [430, 337] width 431 height 6
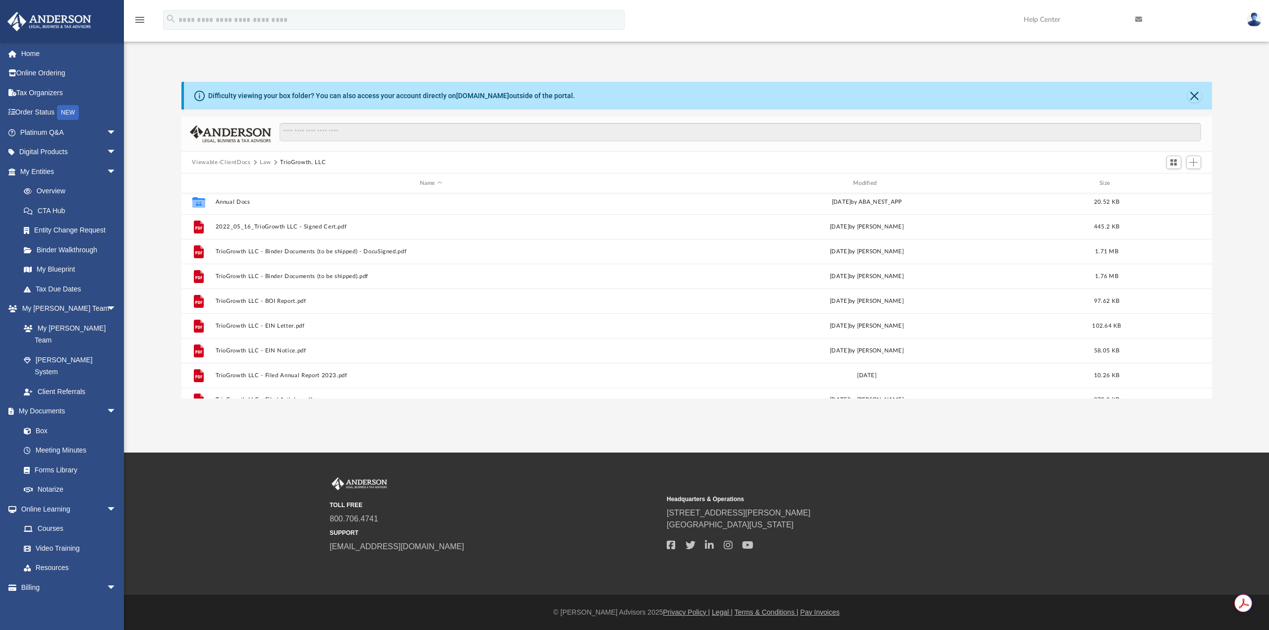
scroll to position [0, 0]
click at [264, 160] on button "Law" at bounding box center [265, 162] width 11 height 9
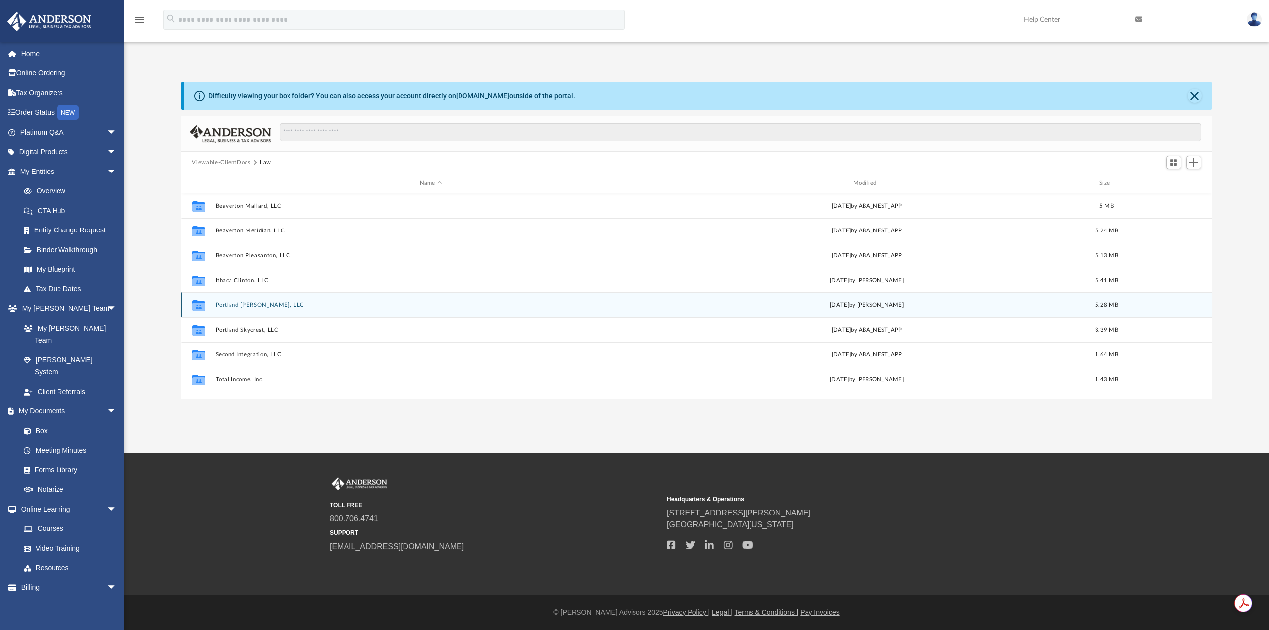
scroll to position [92, 0]
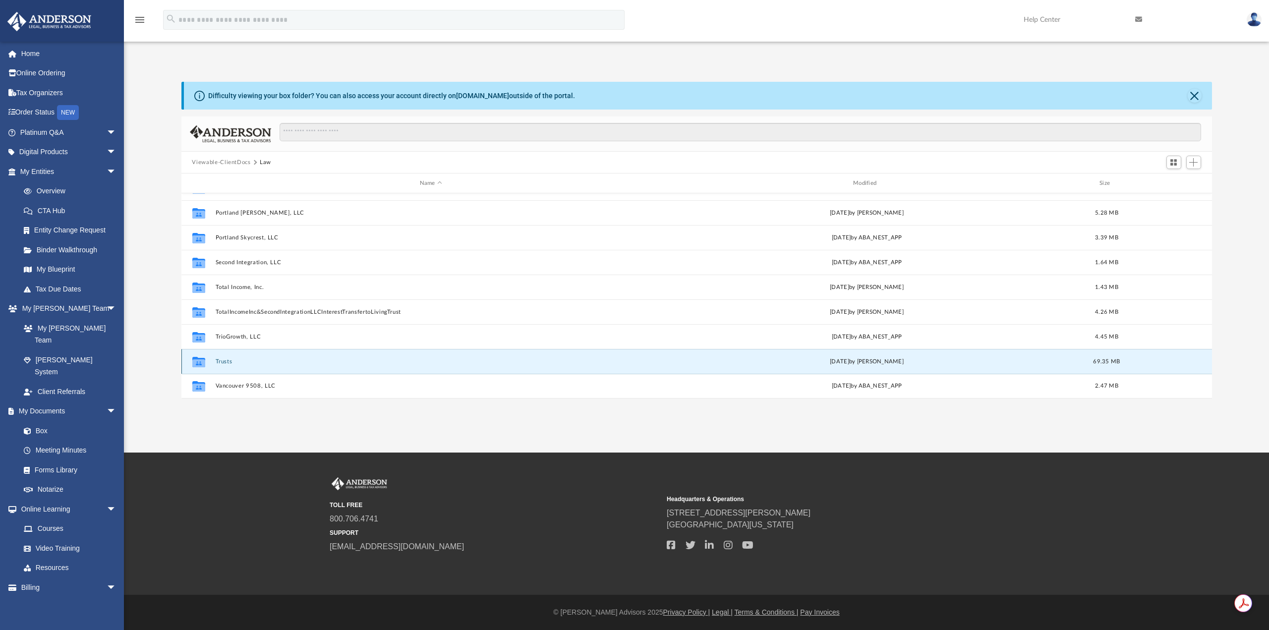
click at [226, 360] on button "Trusts" at bounding box center [430, 361] width 431 height 6
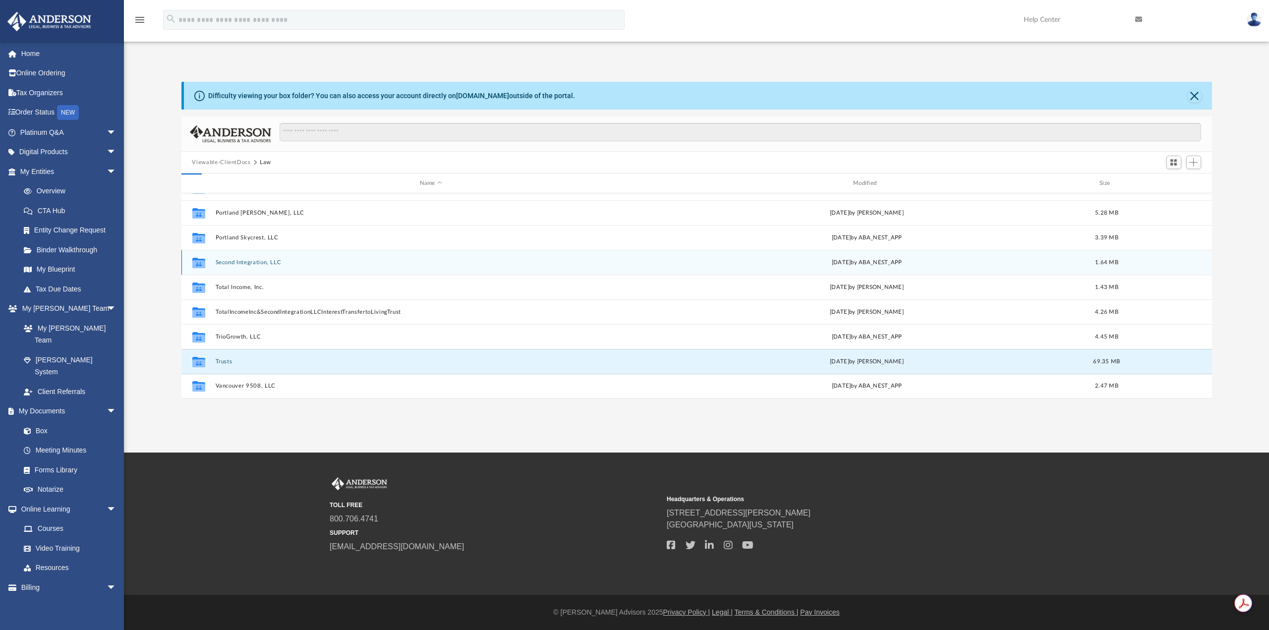
scroll to position [0, 0]
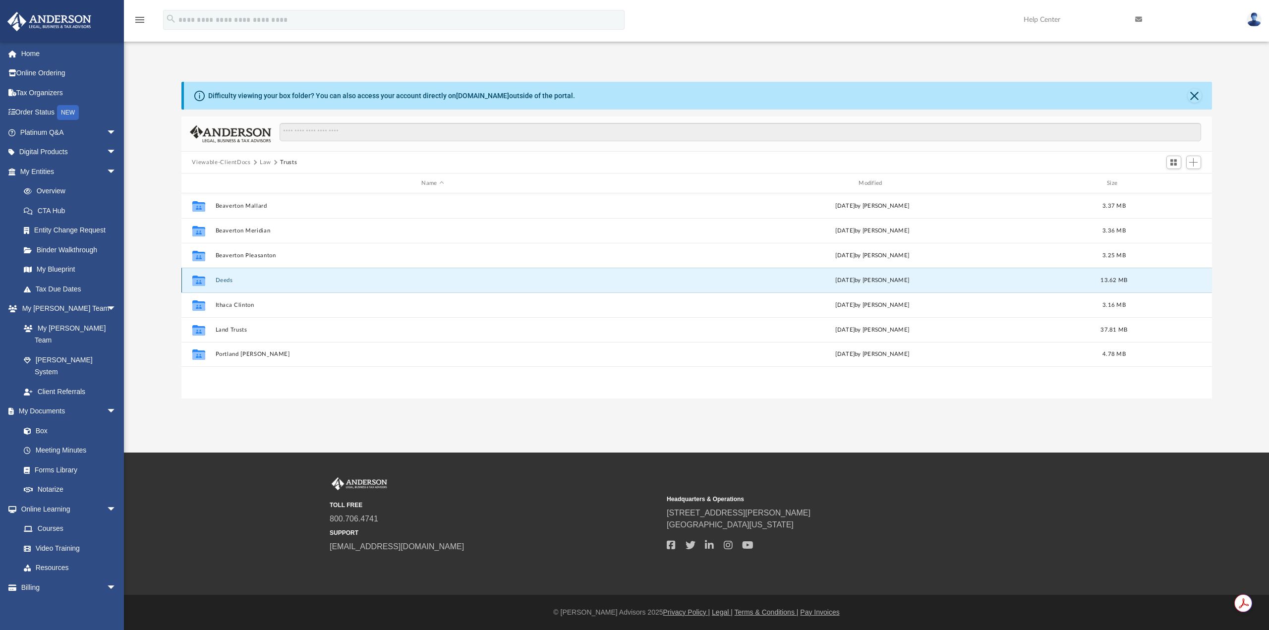
click at [218, 280] on button "Deeds" at bounding box center [432, 280] width 435 height 6
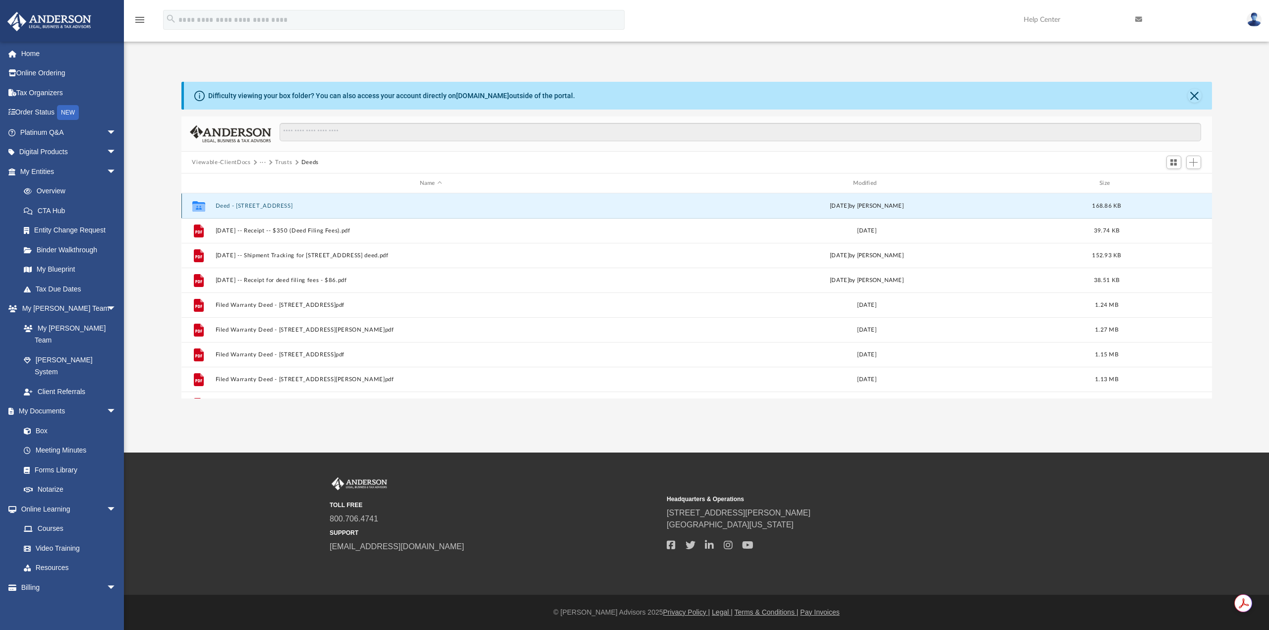
click at [270, 205] on button "Deed - 9508 NE 166th Avenue" at bounding box center [430, 206] width 431 height 6
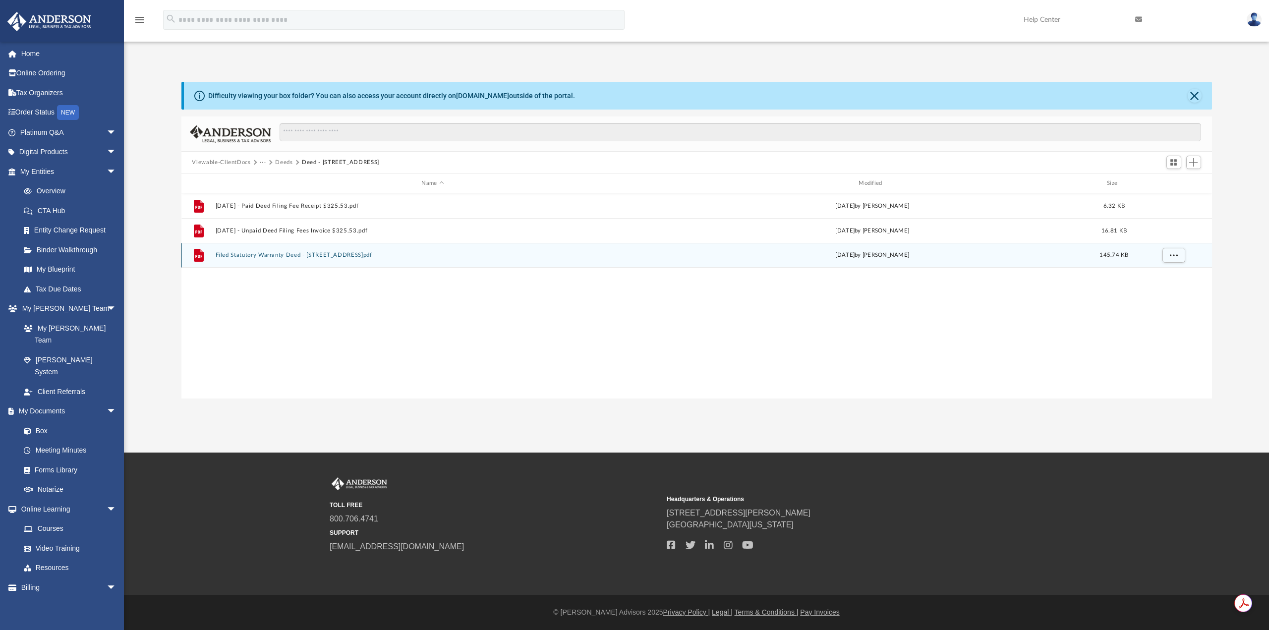
click at [301, 254] on button "Filed Statutory Warranty Deed - 9508 NE 166th Avenue.pdf" at bounding box center [432, 255] width 435 height 6
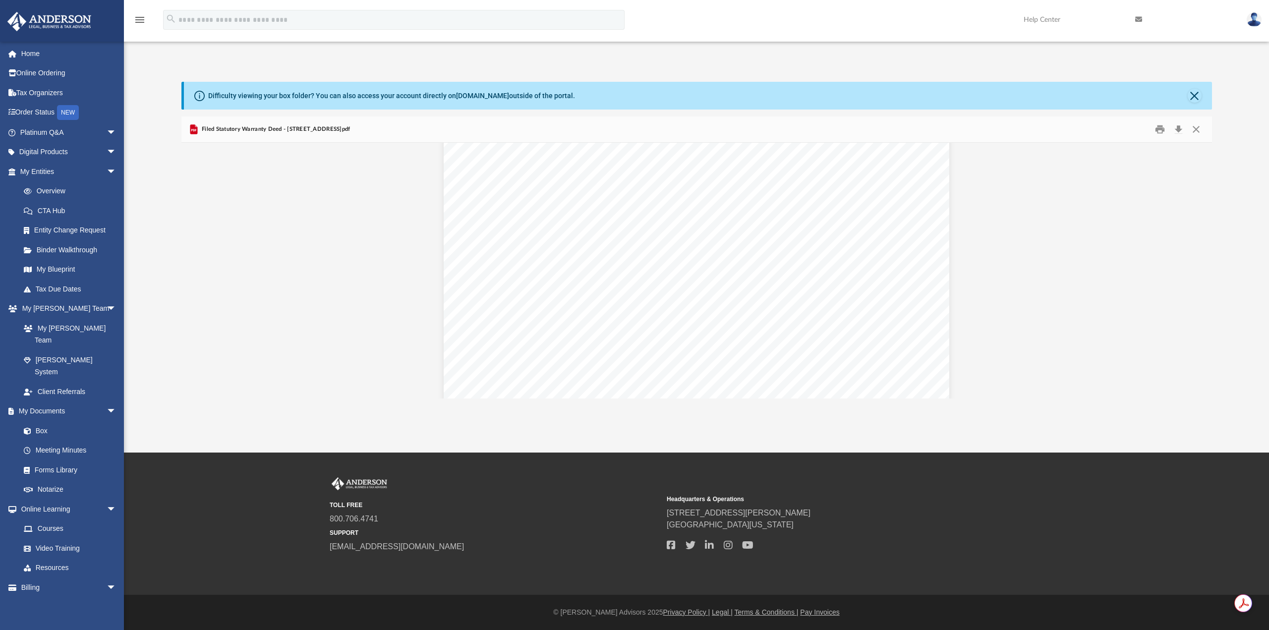
scroll to position [326, 0]
click at [1177, 127] on button "Download" at bounding box center [1179, 129] width 18 height 15
click at [1200, 94] on button "Close" at bounding box center [1195, 96] width 14 height 14
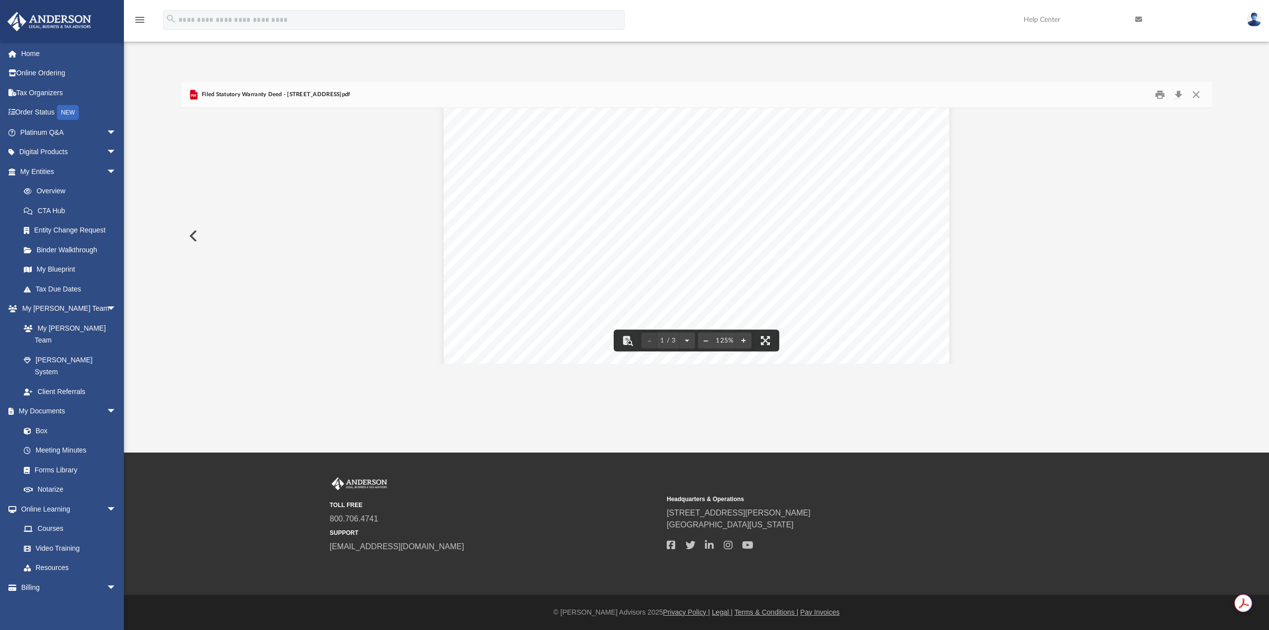
scroll to position [0, 0]
drag, startPoint x: 194, startPoint y: 98, endPoint x: 186, endPoint y: 96, distance: 8.2
click at [193, 98] on icon "Preview" at bounding box center [193, 95] width 7 height 10
drag, startPoint x: 160, startPoint y: 51, endPoint x: 149, endPoint y: 54, distance: 11.9
click at [159, 53] on div "App rickdebvince@gmail.com Sign Out rickdebvince@gmail.com Home Online Ordering…" at bounding box center [634, 207] width 1269 height 313
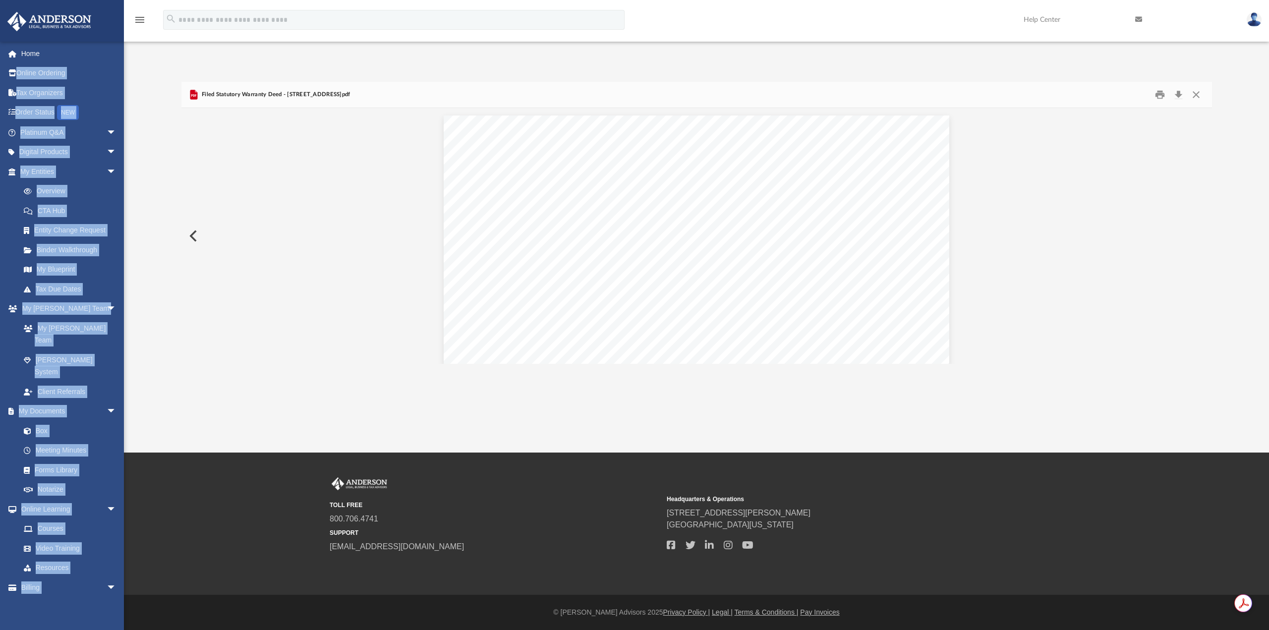
drag, startPoint x: 123, startPoint y: 62, endPoint x: 129, endPoint y: 70, distance: 9.2
click at [124, 63] on div "App rickdebvince@gmail.com Sign Out rickdebvince@gmail.com Home Online Ordering…" at bounding box center [634, 207] width 1269 height 313
click at [195, 238] on button "Preview" at bounding box center [192, 236] width 22 height 28
drag, startPoint x: 277, startPoint y: 158, endPoint x: 272, endPoint y: 158, distance: 5.0
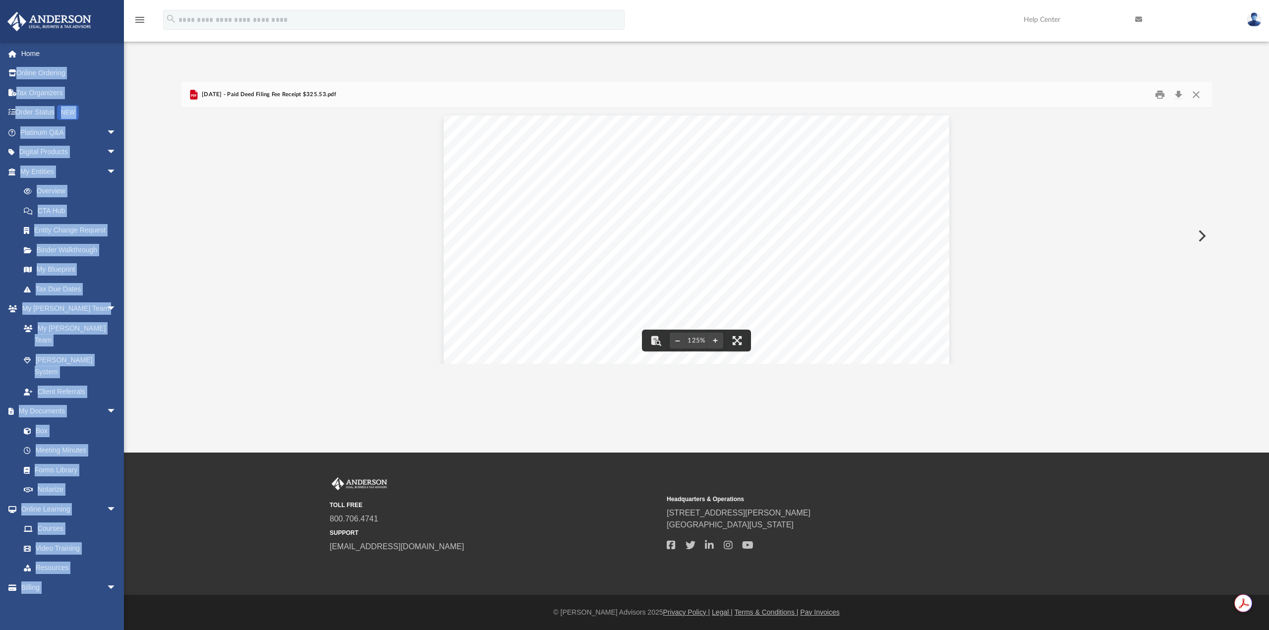
click at [275, 158] on div "Transactions: Date Payment Type Card Type Ending In Amount Paid 5/23/2024 Credi…" at bounding box center [696, 442] width 1031 height 669
click at [229, 242] on div "Transactions: Date Payment Type Card Type Ending In Amount Paid 5/23/2024 Credi…" at bounding box center [696, 442] width 1031 height 669
click at [52, 402] on link "My Documents arrow_drop_down" at bounding box center [69, 412] width 124 height 20
click at [44, 421] on link "Box" at bounding box center [72, 431] width 117 height 20
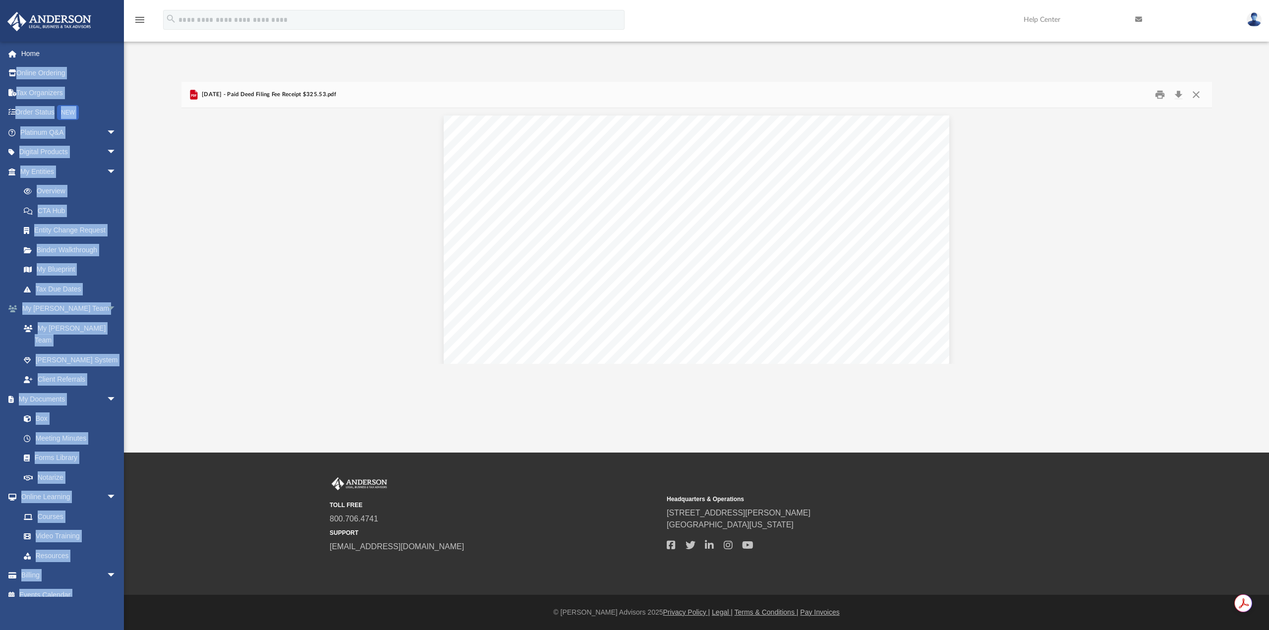
click at [55, 308] on link "My Anderson Team arrow_drop_down" at bounding box center [69, 309] width 124 height 20
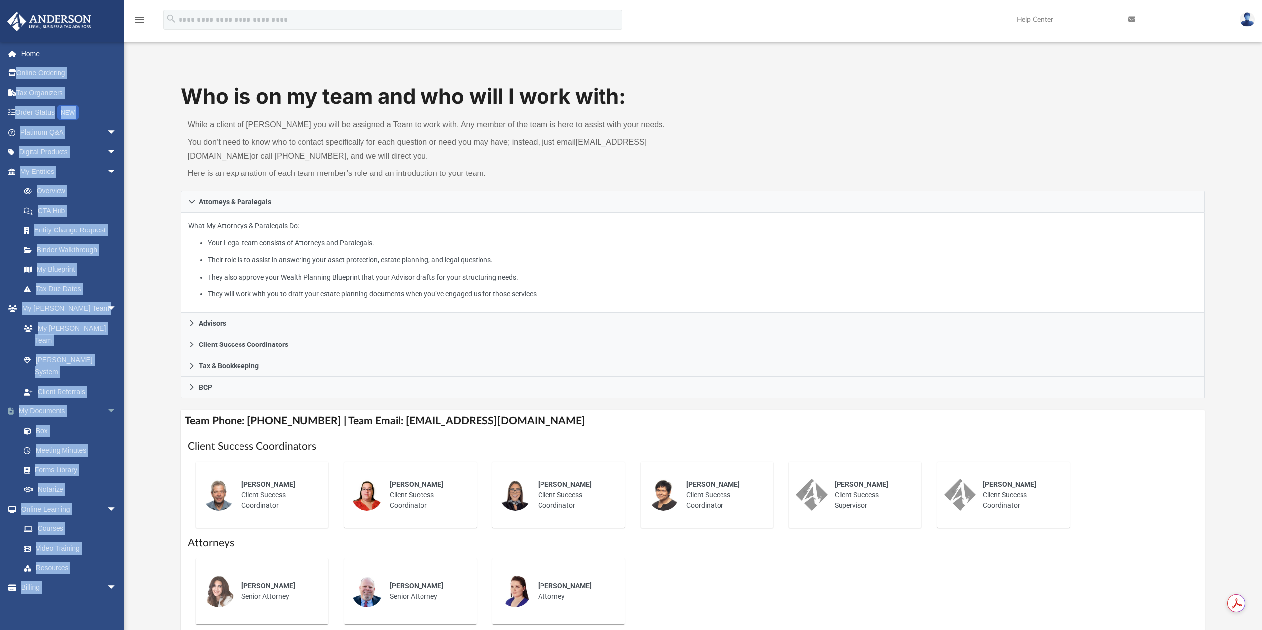
click at [47, 402] on link "My Documents arrow_drop_down" at bounding box center [69, 412] width 124 height 20
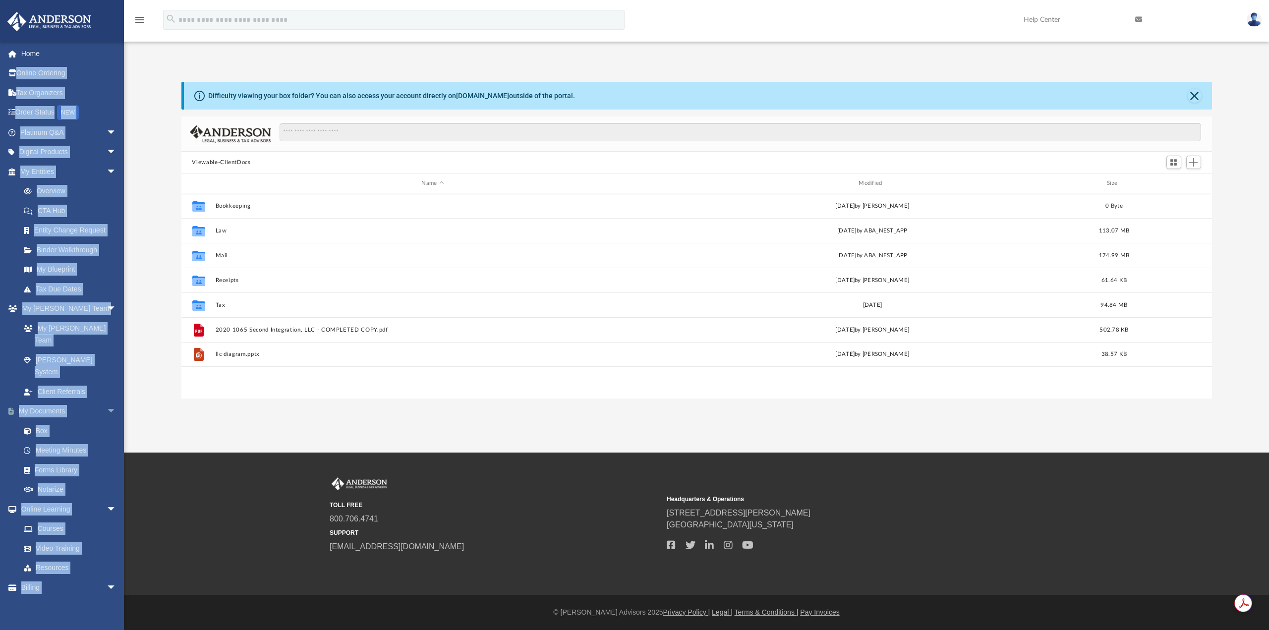
scroll to position [218, 1023]
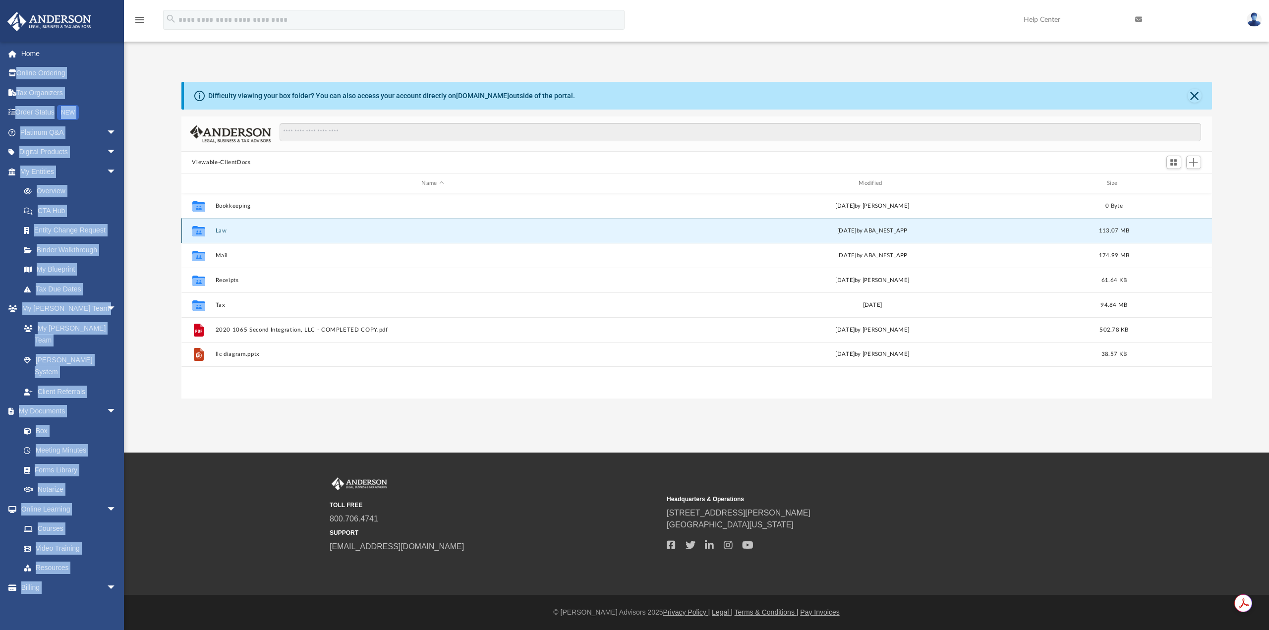
click at [220, 232] on button "Law" at bounding box center [432, 231] width 435 height 6
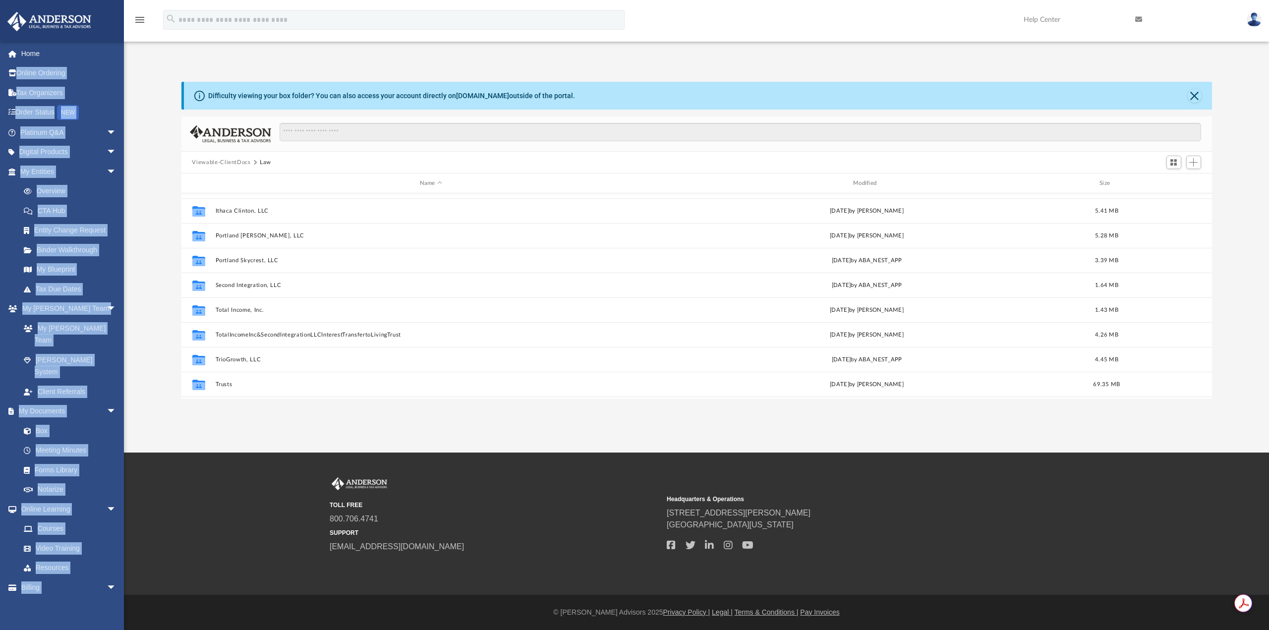
scroll to position [92, 0]
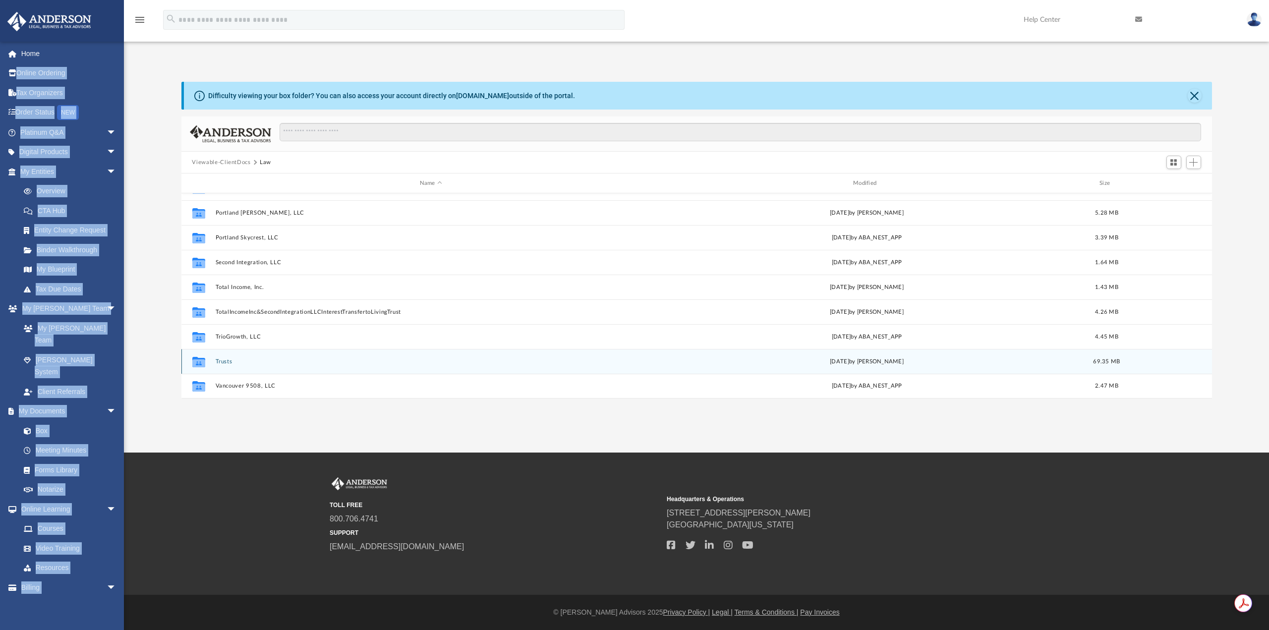
click at [228, 363] on button "Trusts" at bounding box center [430, 361] width 431 height 6
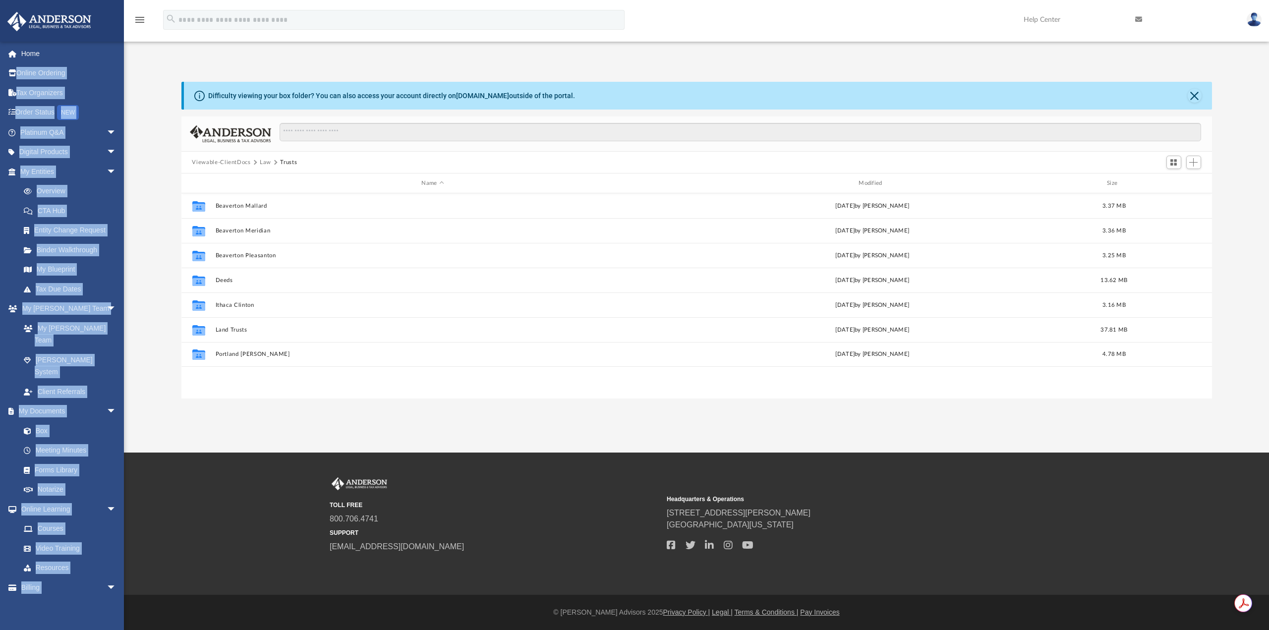
scroll to position [0, 0]
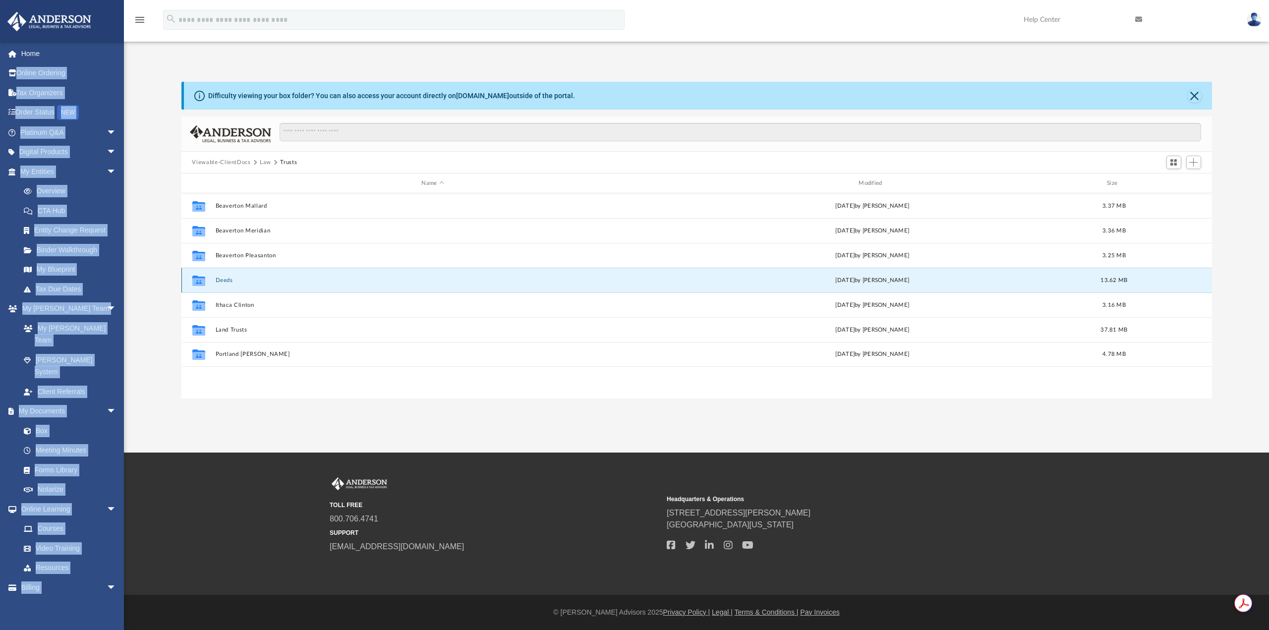
click at [218, 281] on button "Deeds" at bounding box center [432, 280] width 435 height 6
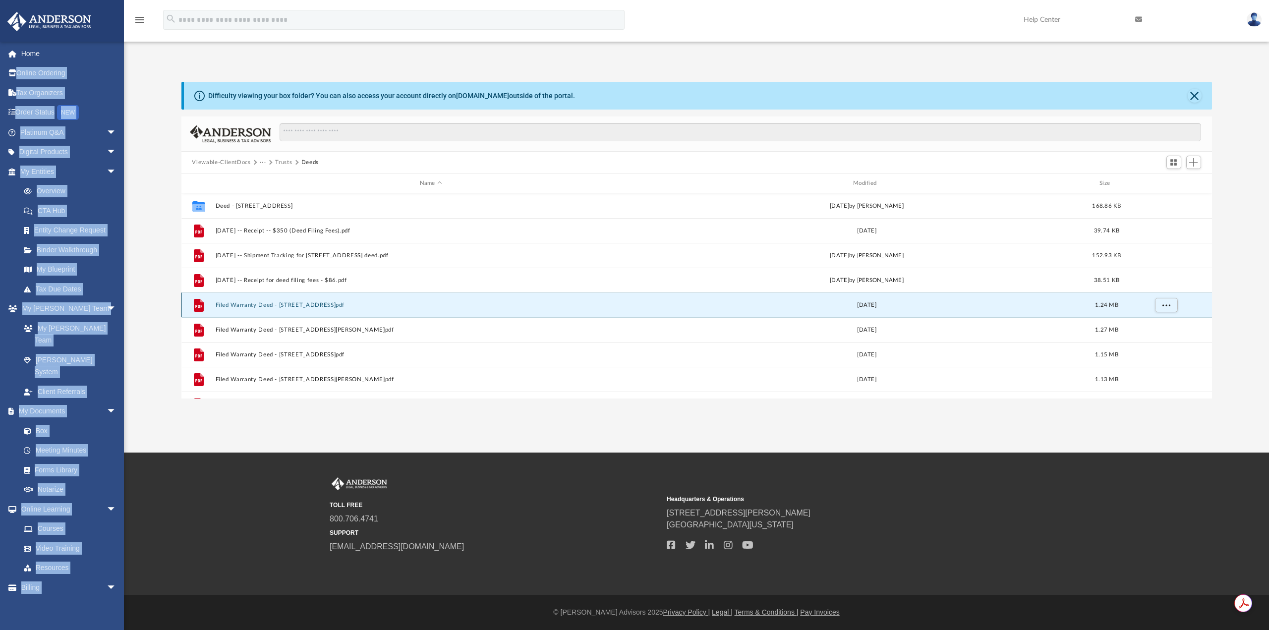
click at [322, 305] on button "Filed Warranty Deed - 13895 SW Meridian Street, #413.pdf" at bounding box center [430, 305] width 431 height 6
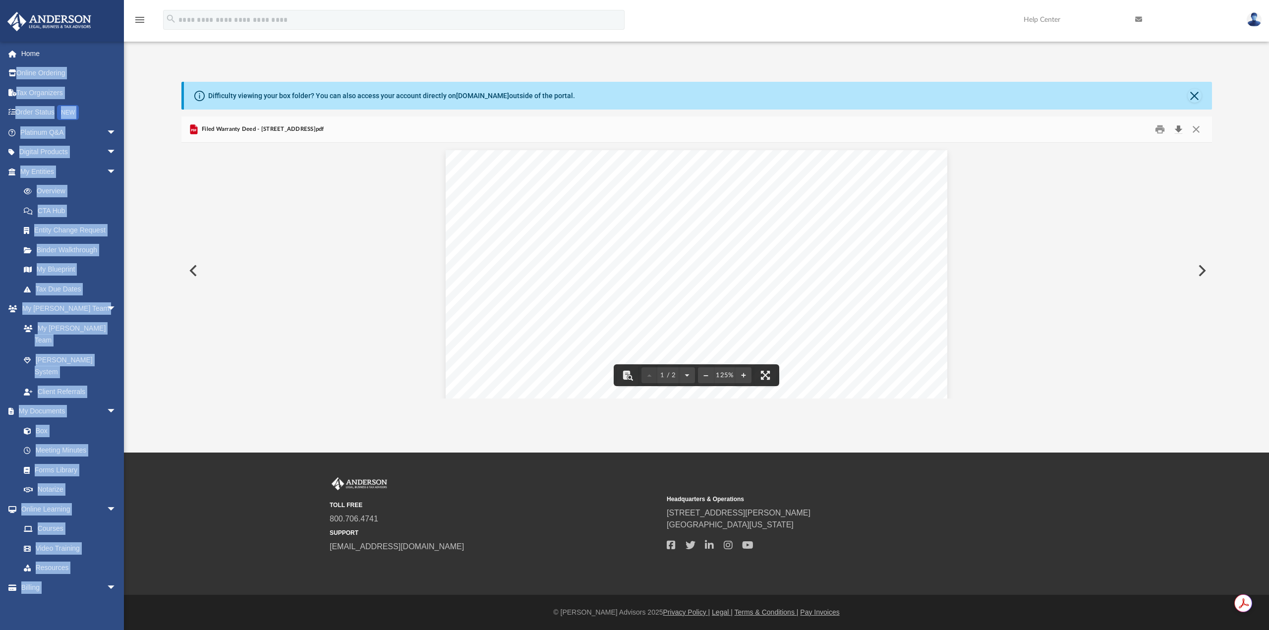
click at [1180, 129] on button "Download" at bounding box center [1179, 129] width 18 height 15
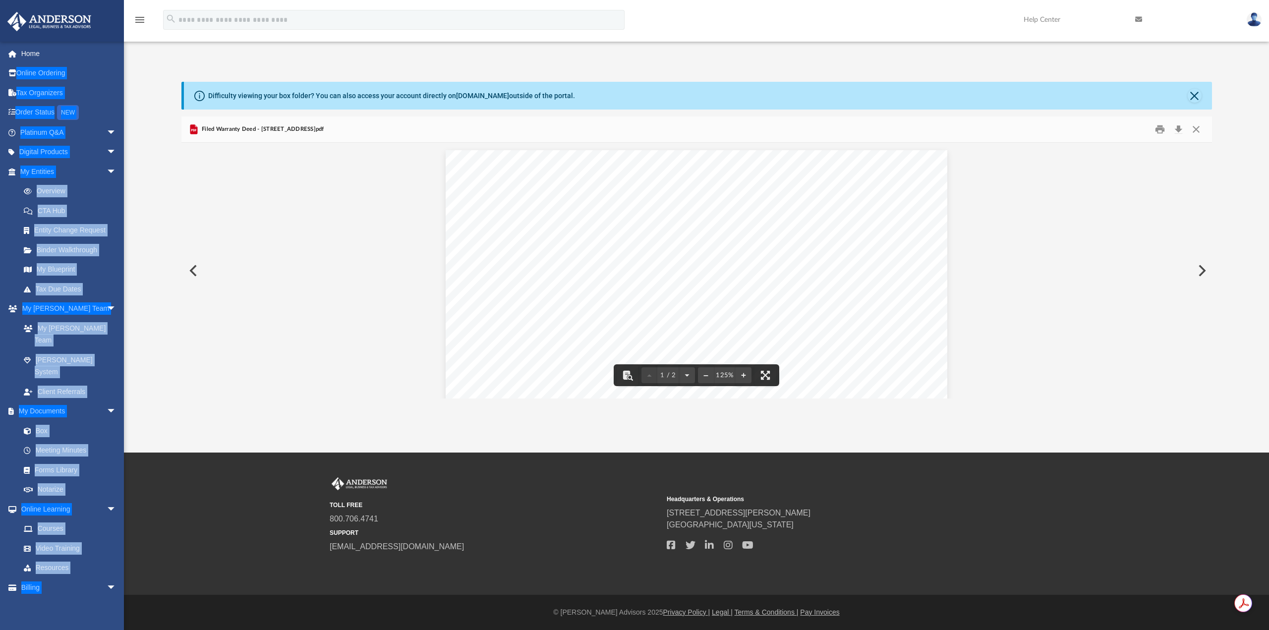
click at [1203, 274] on button "Preview" at bounding box center [1201, 271] width 22 height 28
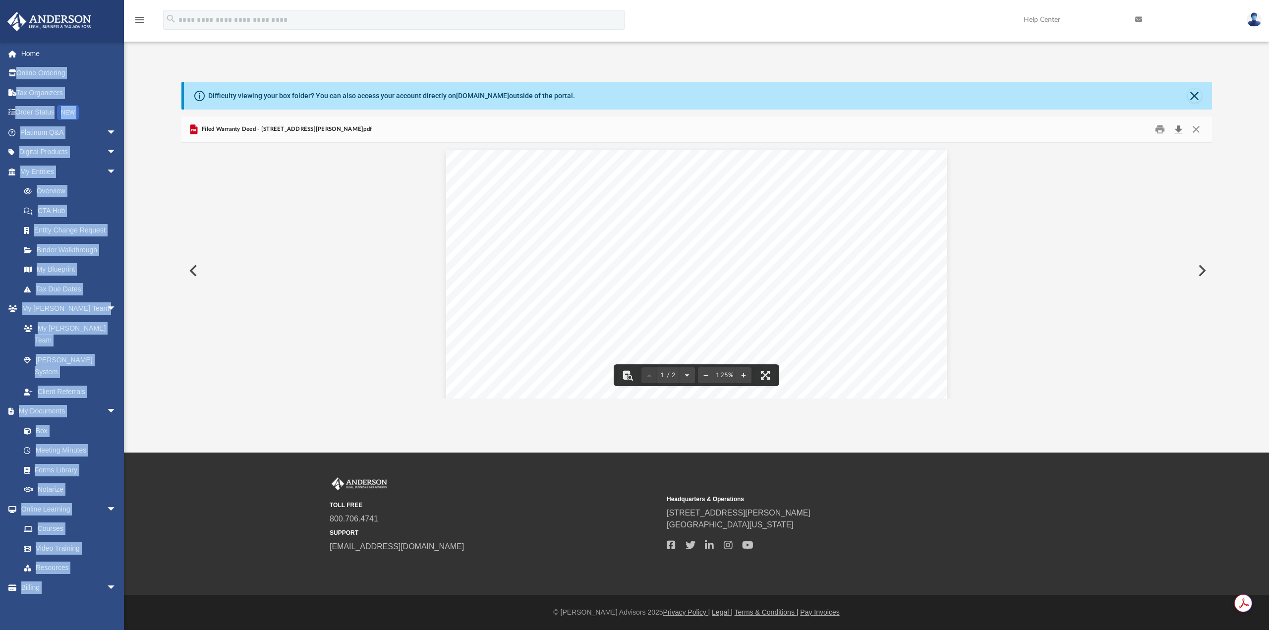
click at [1179, 129] on button "Download" at bounding box center [1179, 129] width 18 height 15
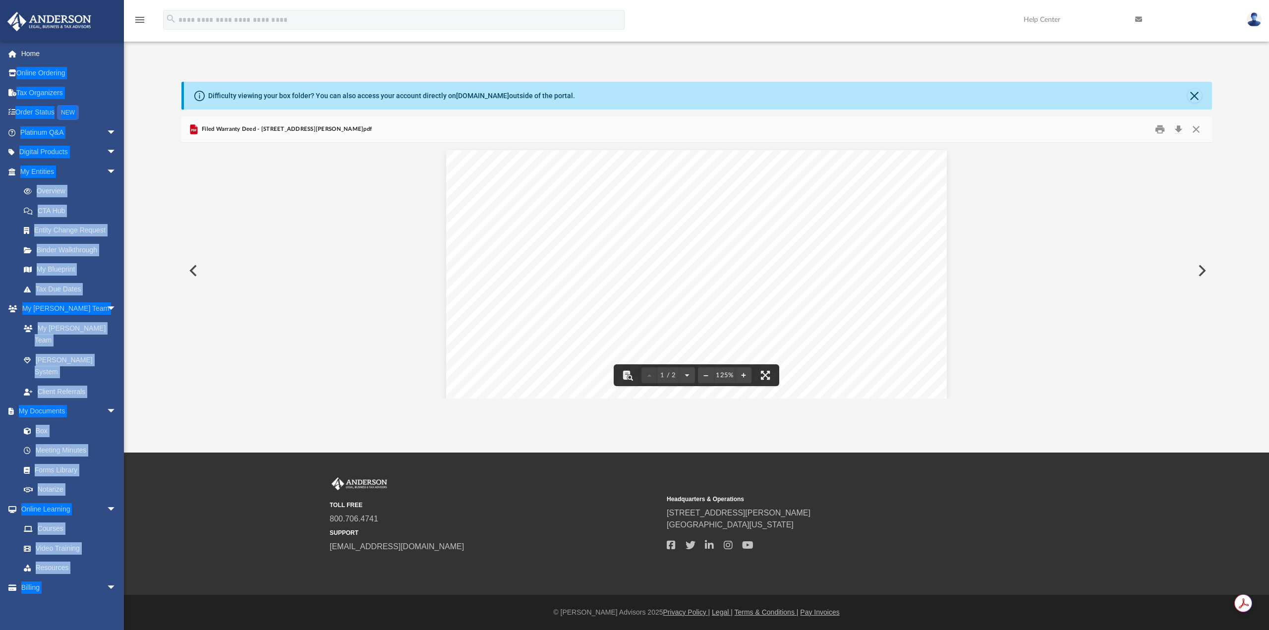
click at [1204, 274] on button "Preview" at bounding box center [1201, 271] width 22 height 28
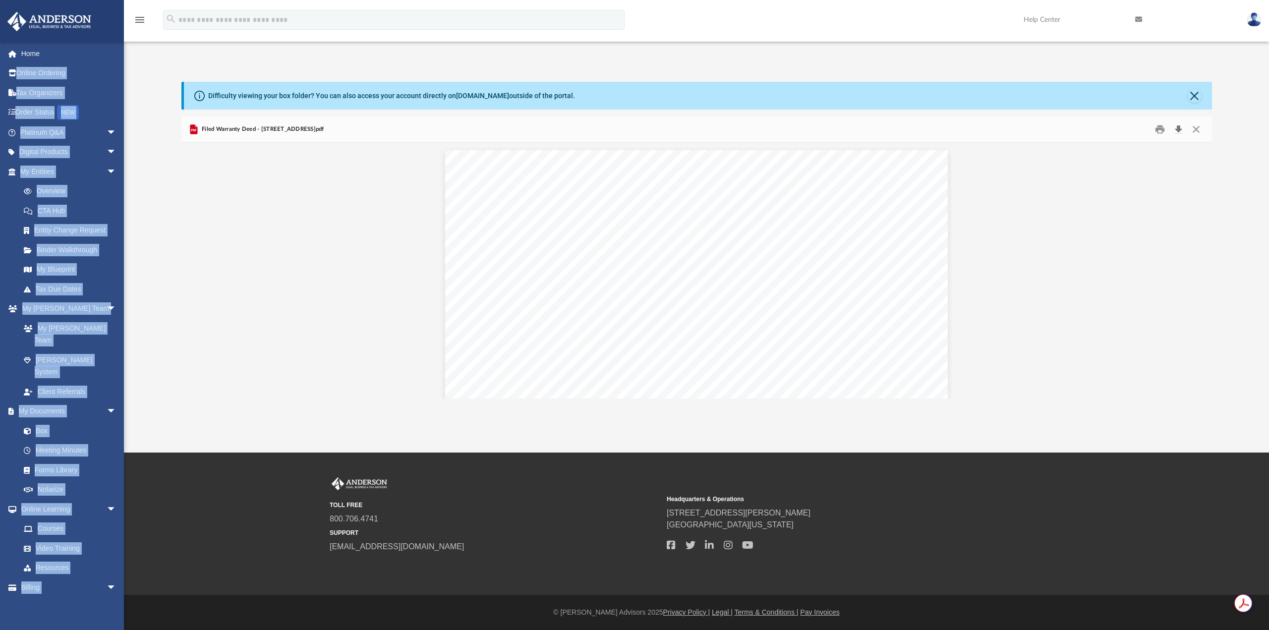
click at [1182, 130] on button "Download" at bounding box center [1179, 129] width 18 height 15
click at [1207, 271] on button "Preview" at bounding box center [1201, 271] width 22 height 28
click at [1180, 127] on button "Download" at bounding box center [1179, 129] width 18 height 15
